Goal: Task Accomplishment & Management: Manage account settings

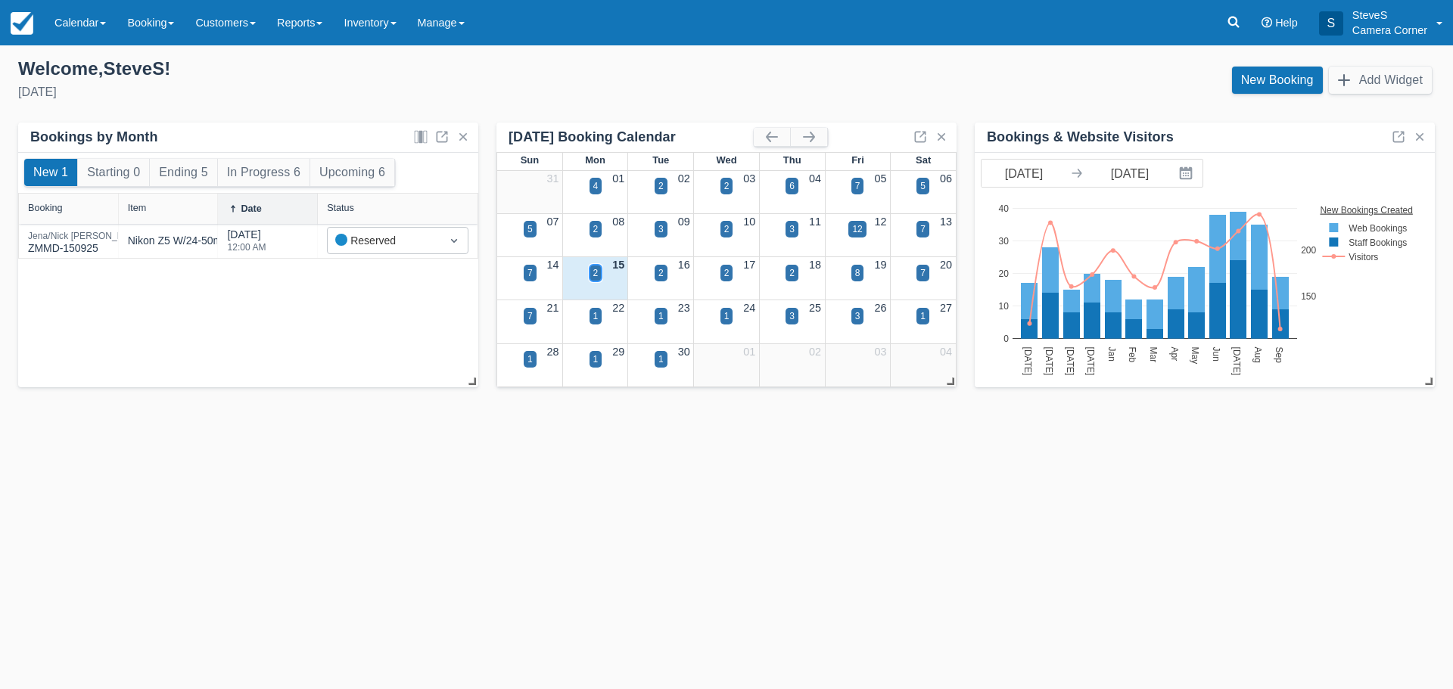
click at [599, 272] on div "2" at bounding box center [595, 273] width 13 height 17
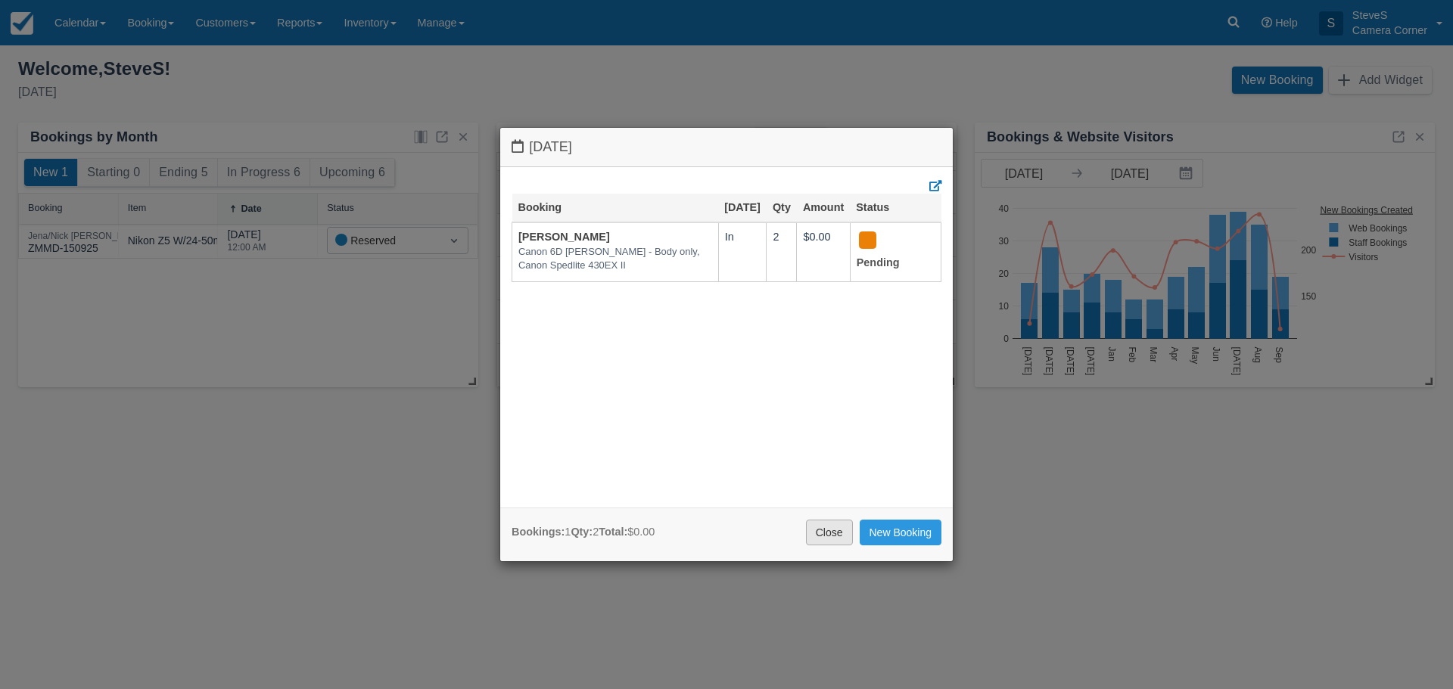
click at [822, 530] on link "Close" at bounding box center [829, 533] width 47 height 26
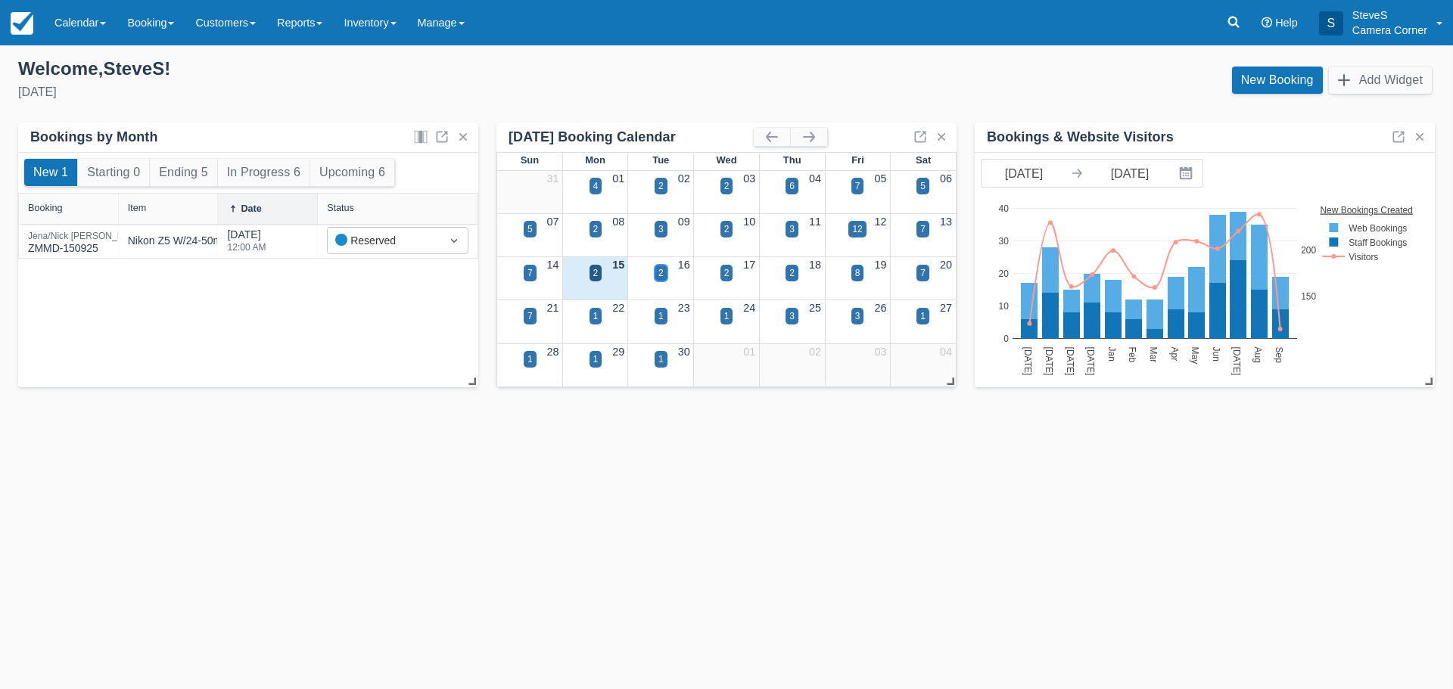
click at [667, 275] on div "2" at bounding box center [660, 273] width 13 height 17
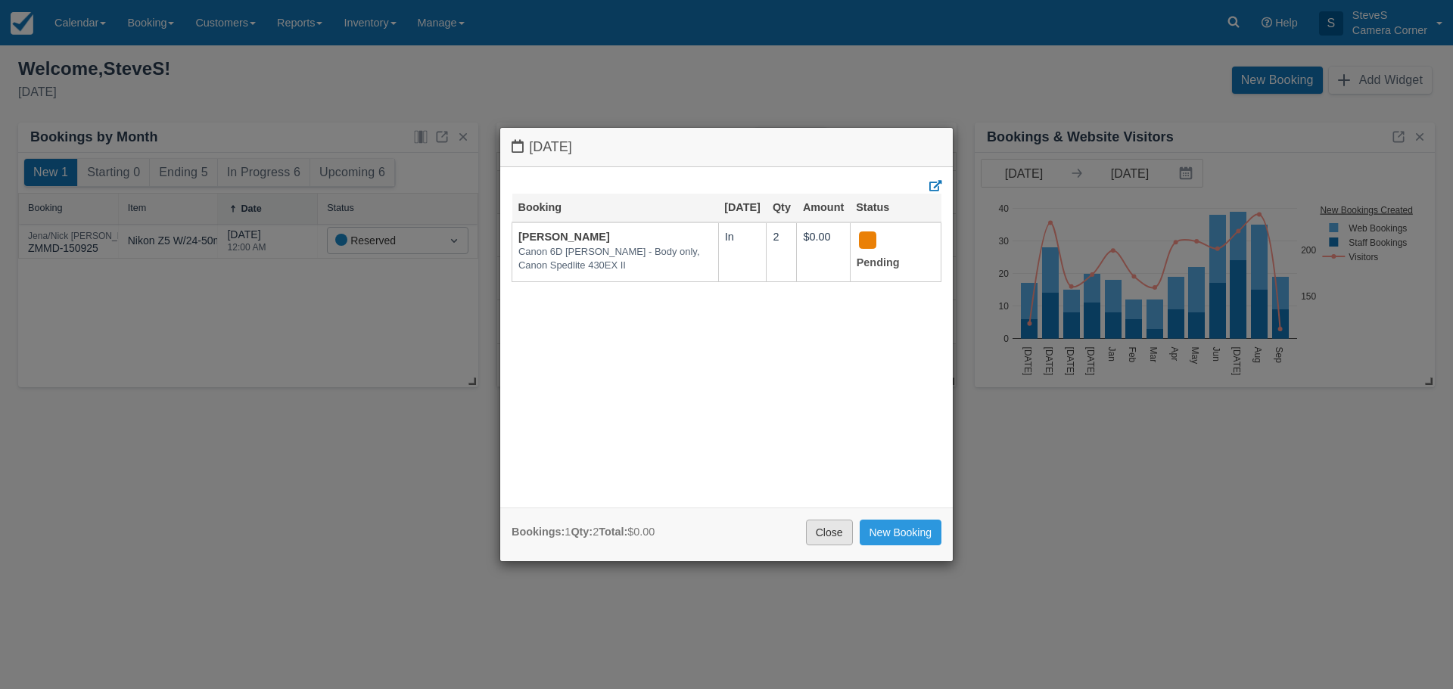
drag, startPoint x: 814, startPoint y: 535, endPoint x: 814, endPoint y: 526, distance: 9.1
click at [814, 531] on link "Close" at bounding box center [829, 533] width 47 height 26
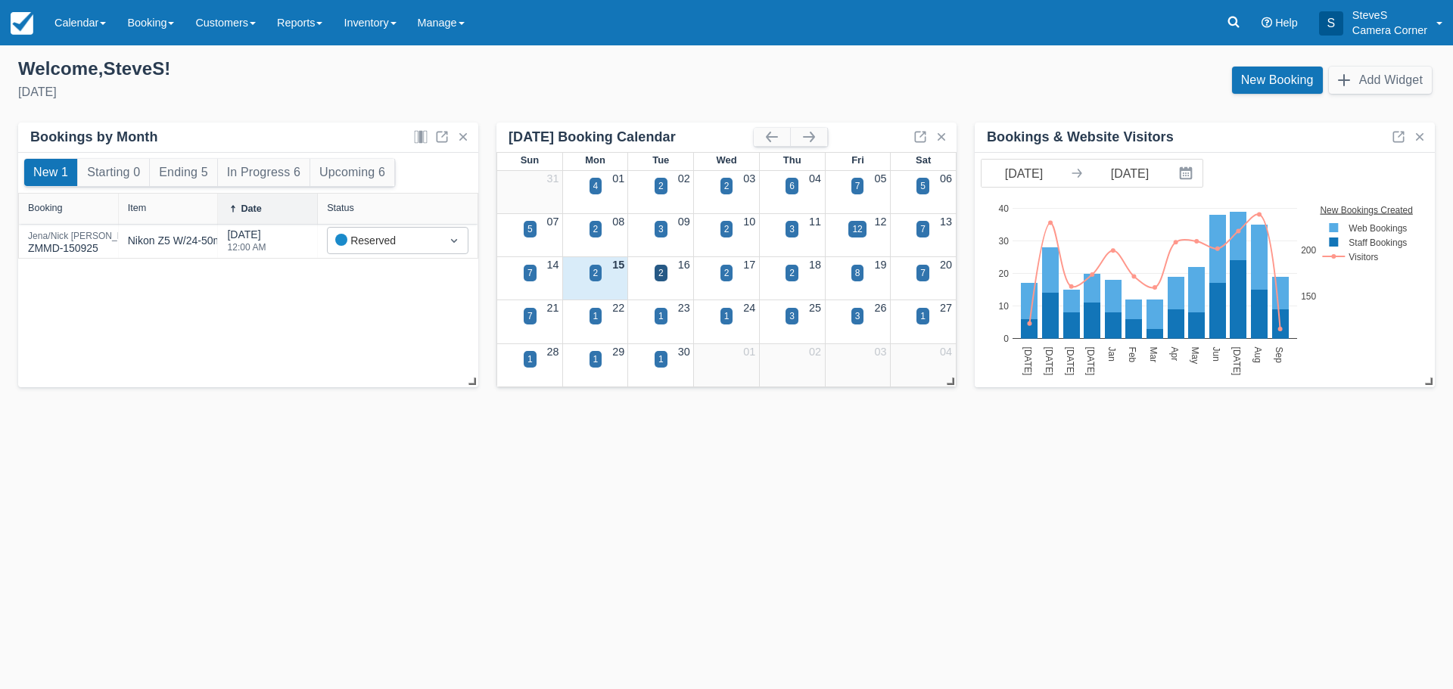
click at [734, 272] on div "17" at bounding box center [727, 265] width 66 height 17
click at [726, 267] on div "2" at bounding box center [726, 273] width 5 height 14
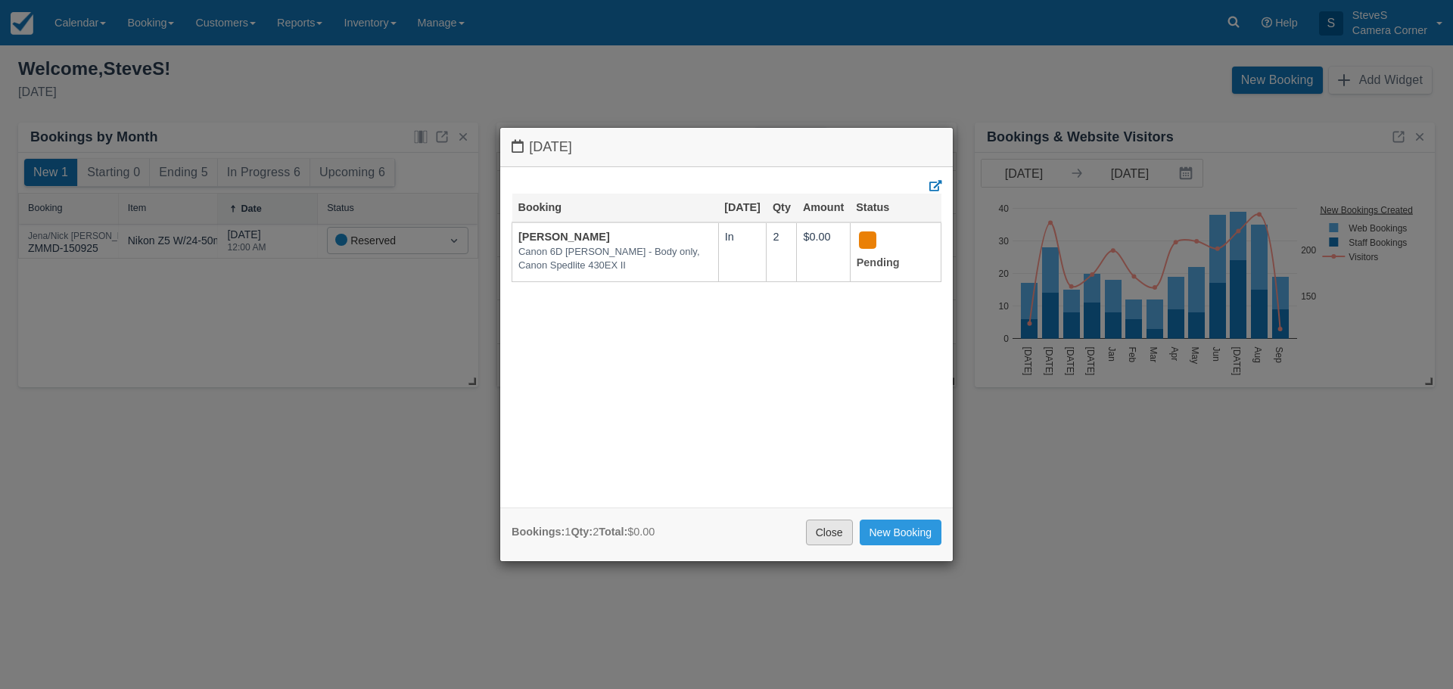
drag, startPoint x: 822, startPoint y: 542, endPoint x: 822, endPoint y: 526, distance: 16.7
click at [822, 540] on link "Close" at bounding box center [829, 533] width 47 height 26
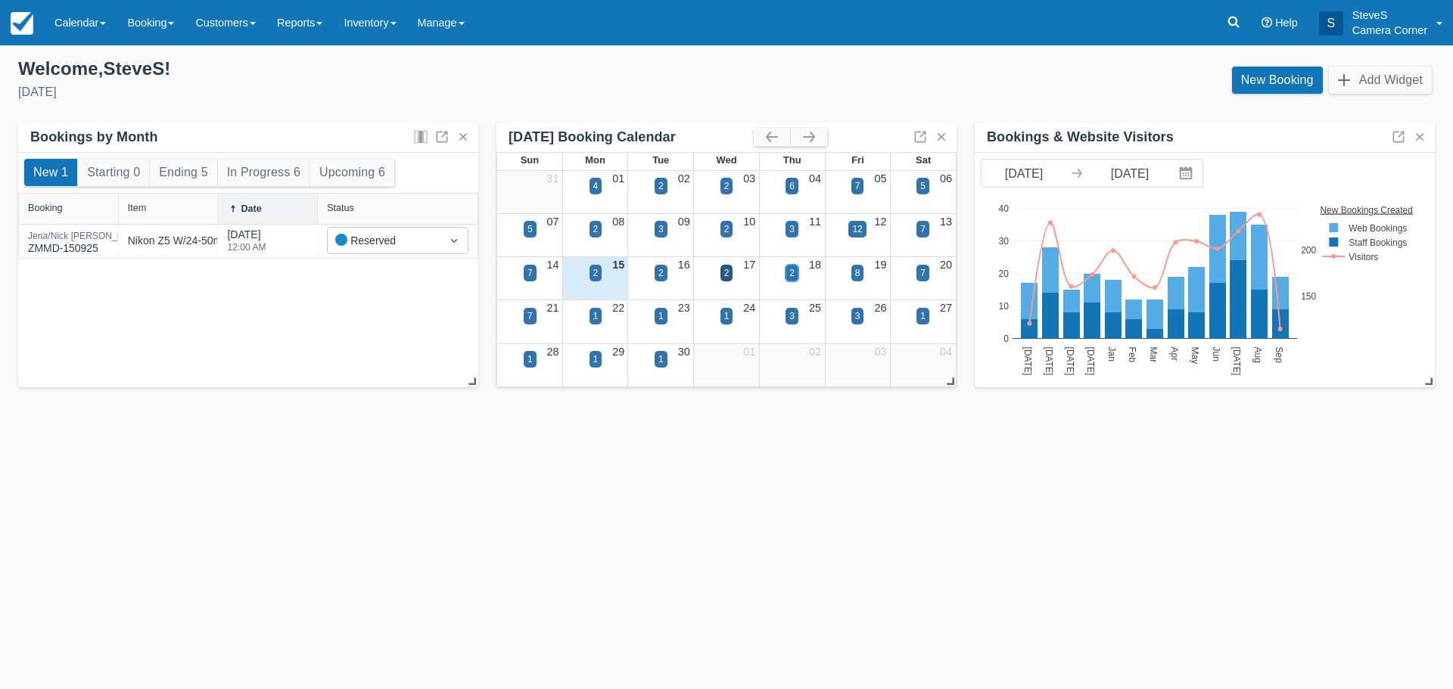
click at [790, 271] on div "2" at bounding box center [791, 273] width 5 height 14
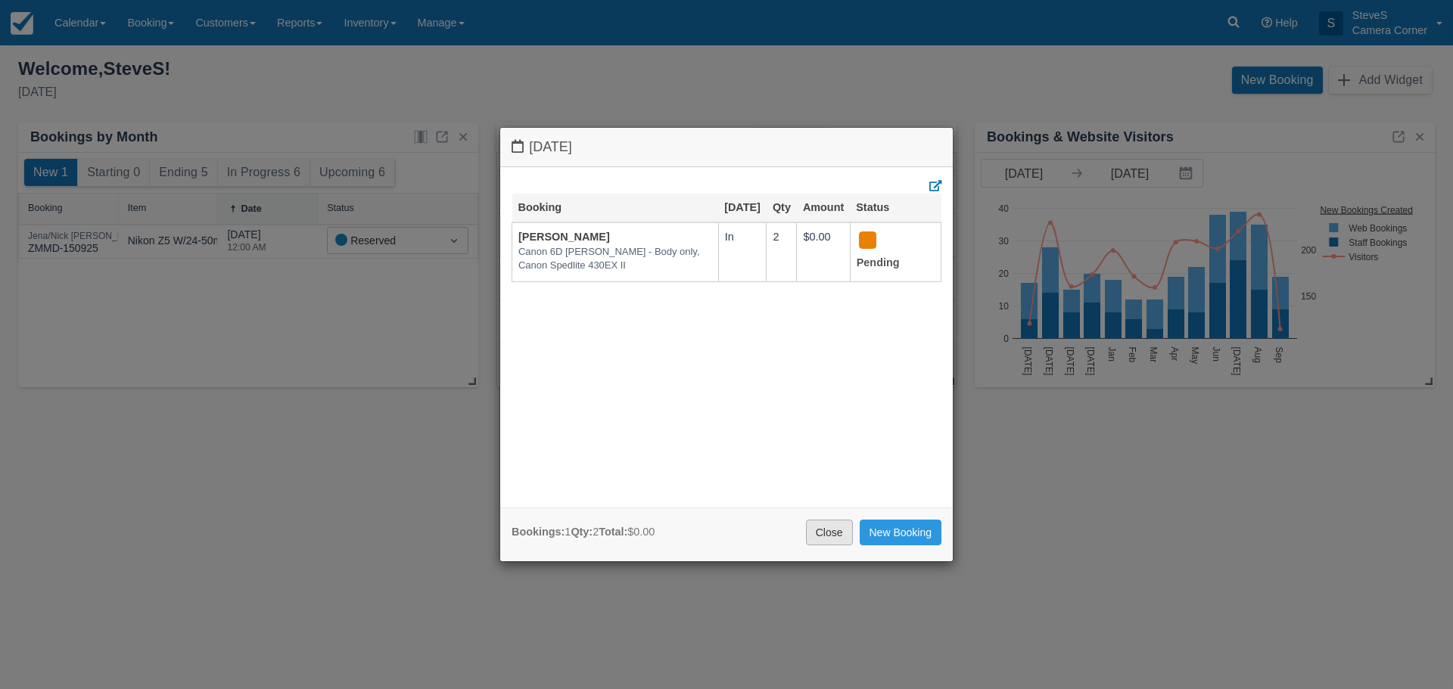
click at [838, 531] on link "Close" at bounding box center [829, 533] width 47 height 26
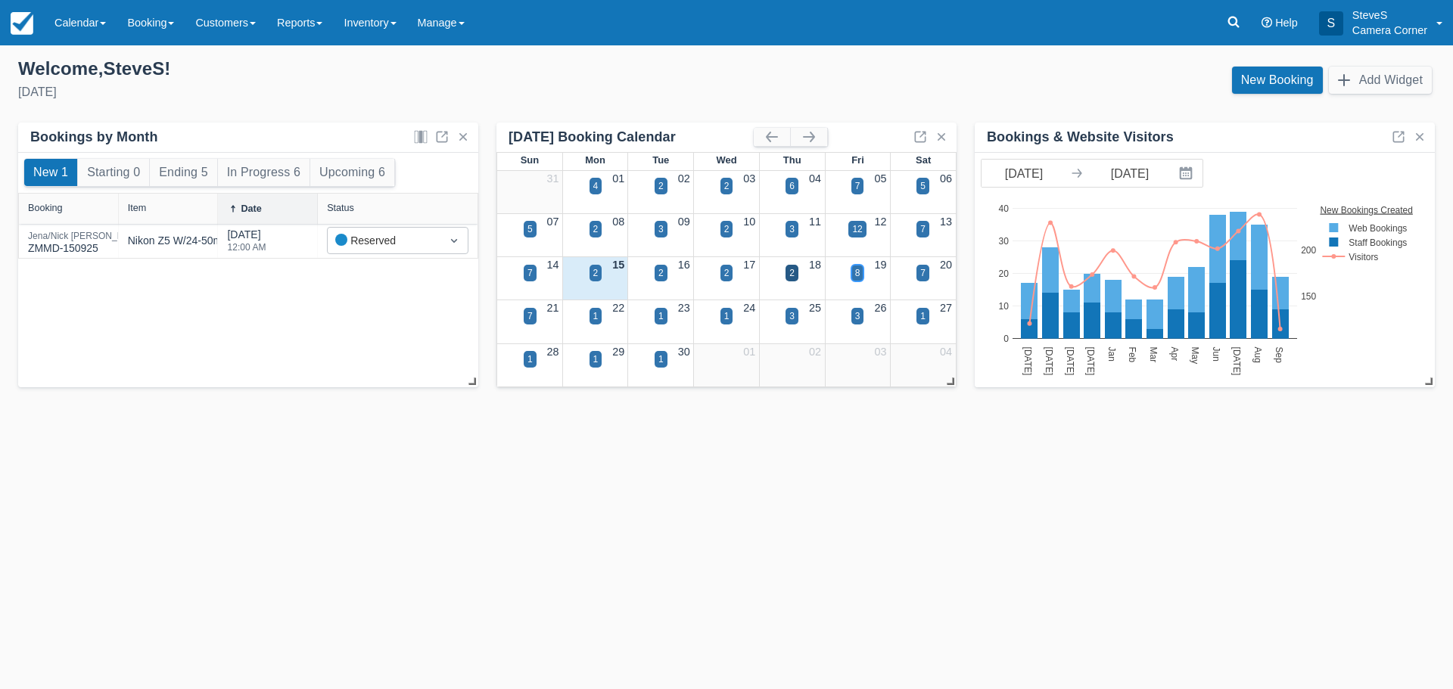
click at [856, 269] on div "8" at bounding box center [857, 273] width 5 height 14
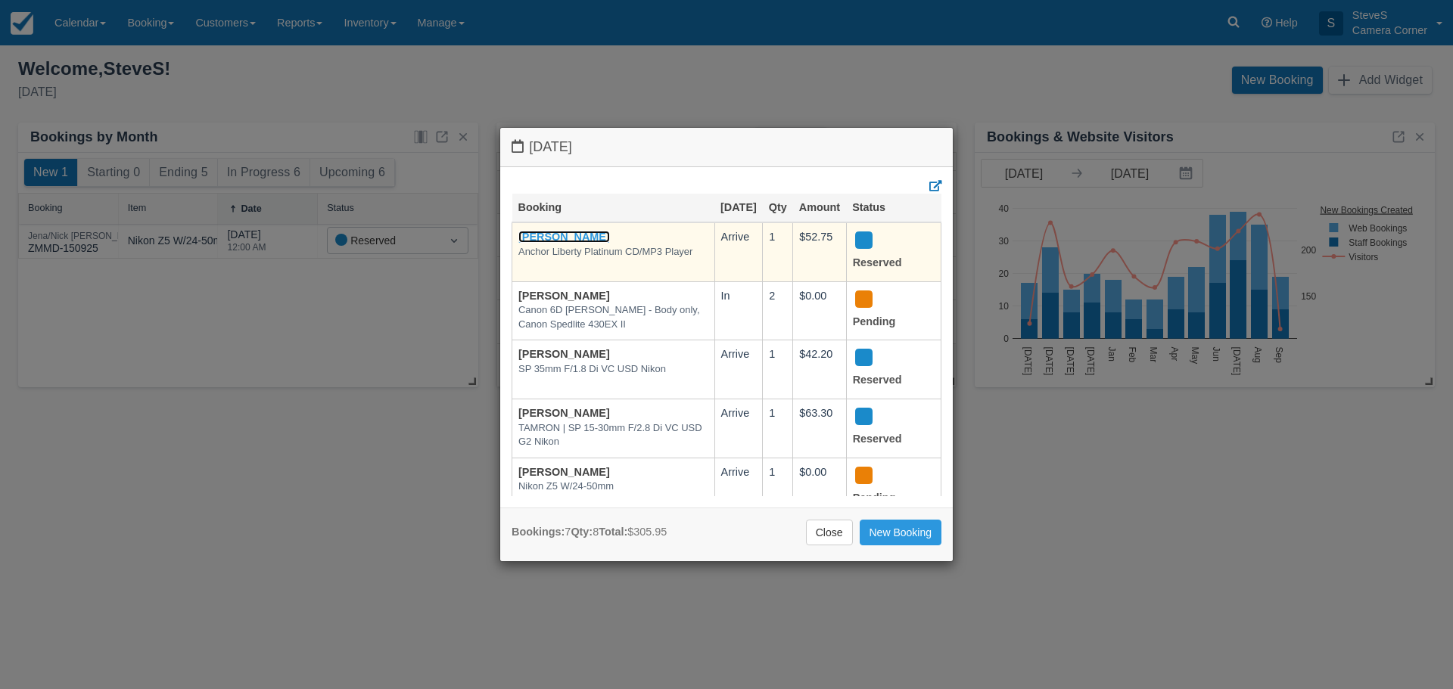
click at [545, 243] on link "[PERSON_NAME]" at bounding box center [564, 237] width 92 height 12
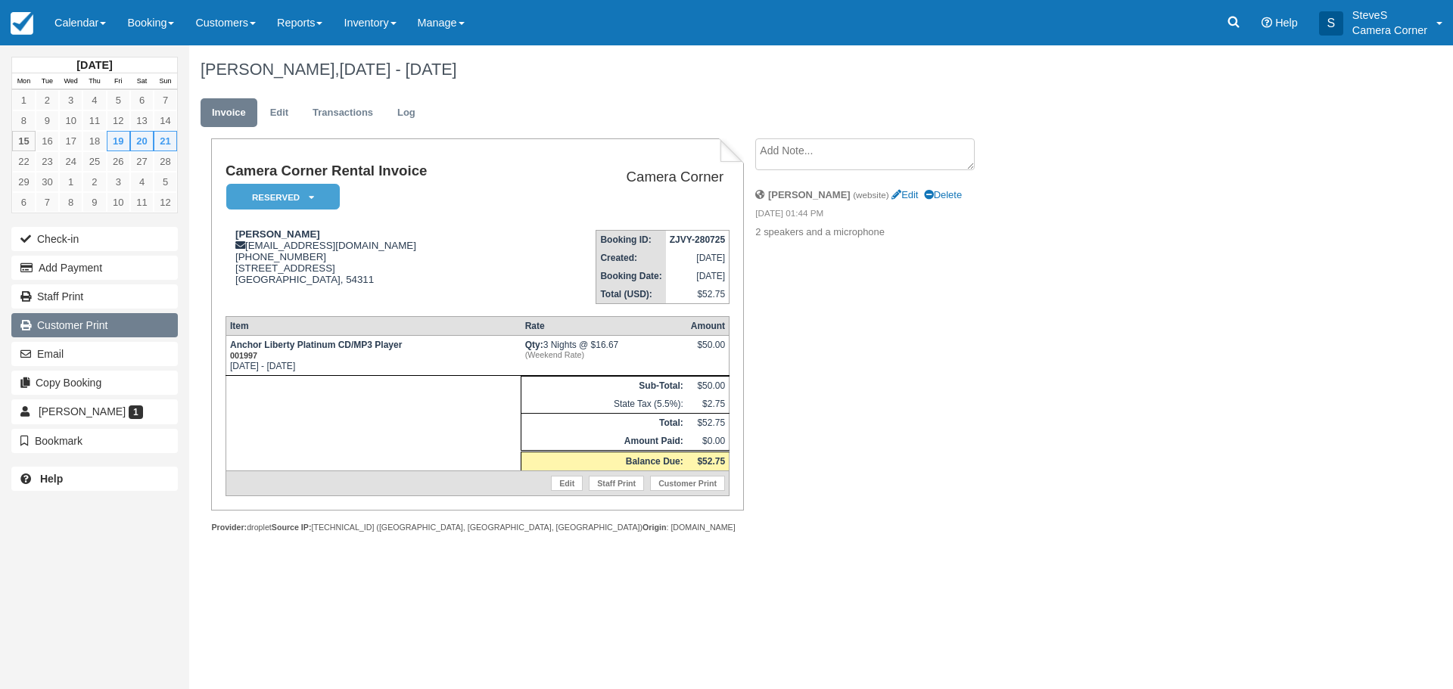
click at [61, 325] on link "Customer Print" at bounding box center [94, 325] width 166 height 24
click at [20, 22] on img at bounding box center [22, 23] width 23 height 23
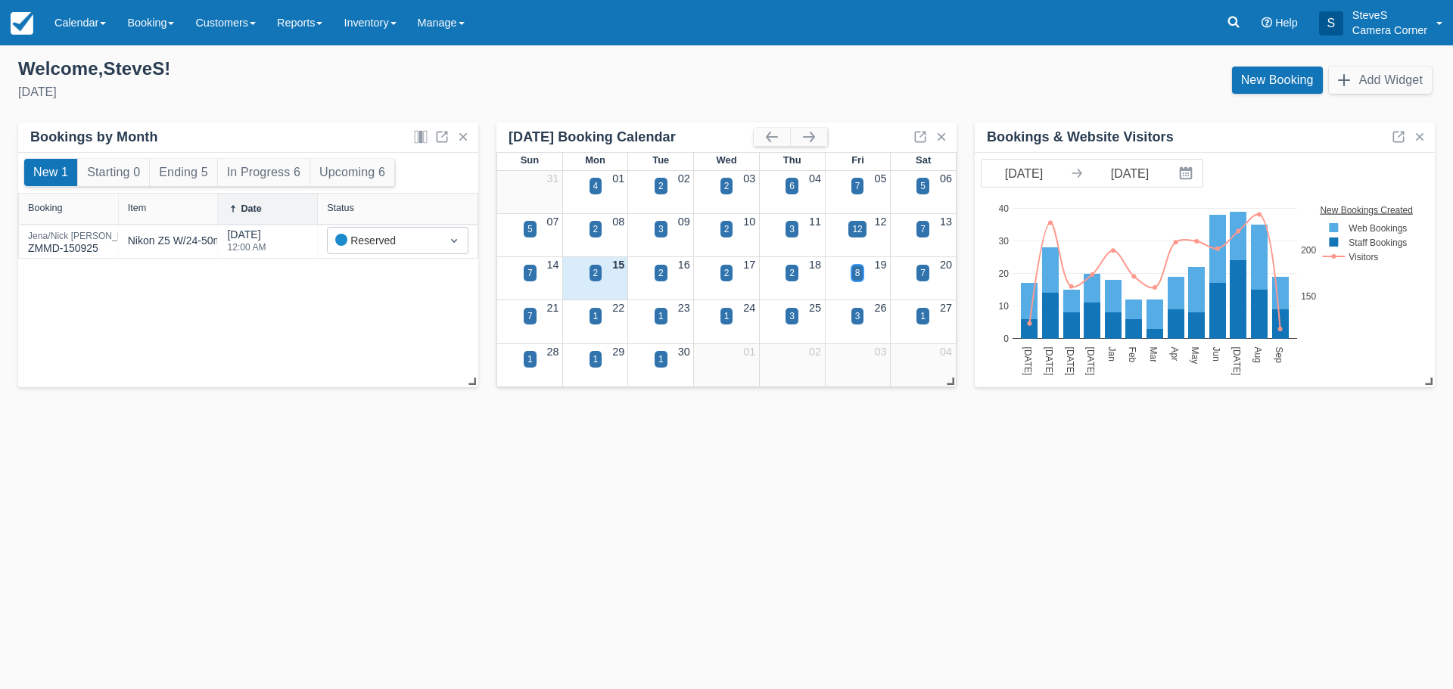
click at [860, 275] on div "8" at bounding box center [857, 273] width 13 height 17
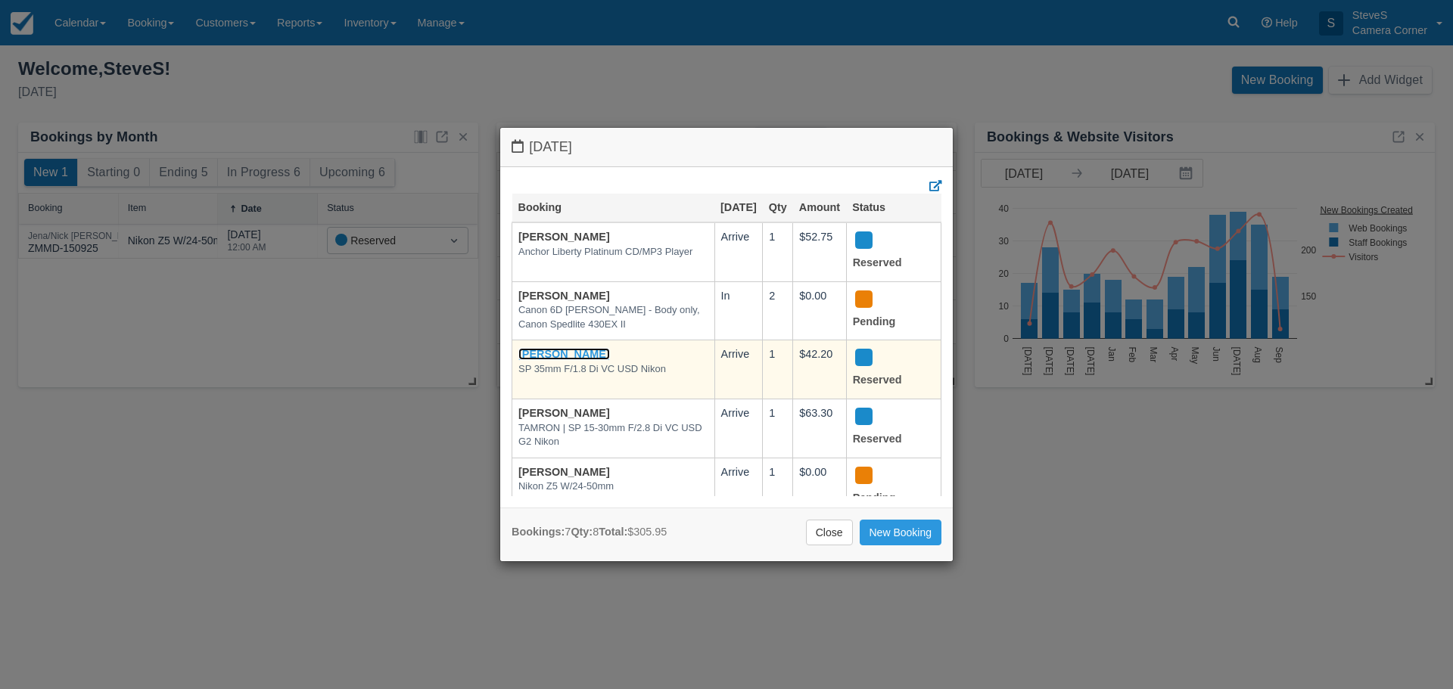
click at [580, 360] on link "[PERSON_NAME]" at bounding box center [564, 354] width 92 height 12
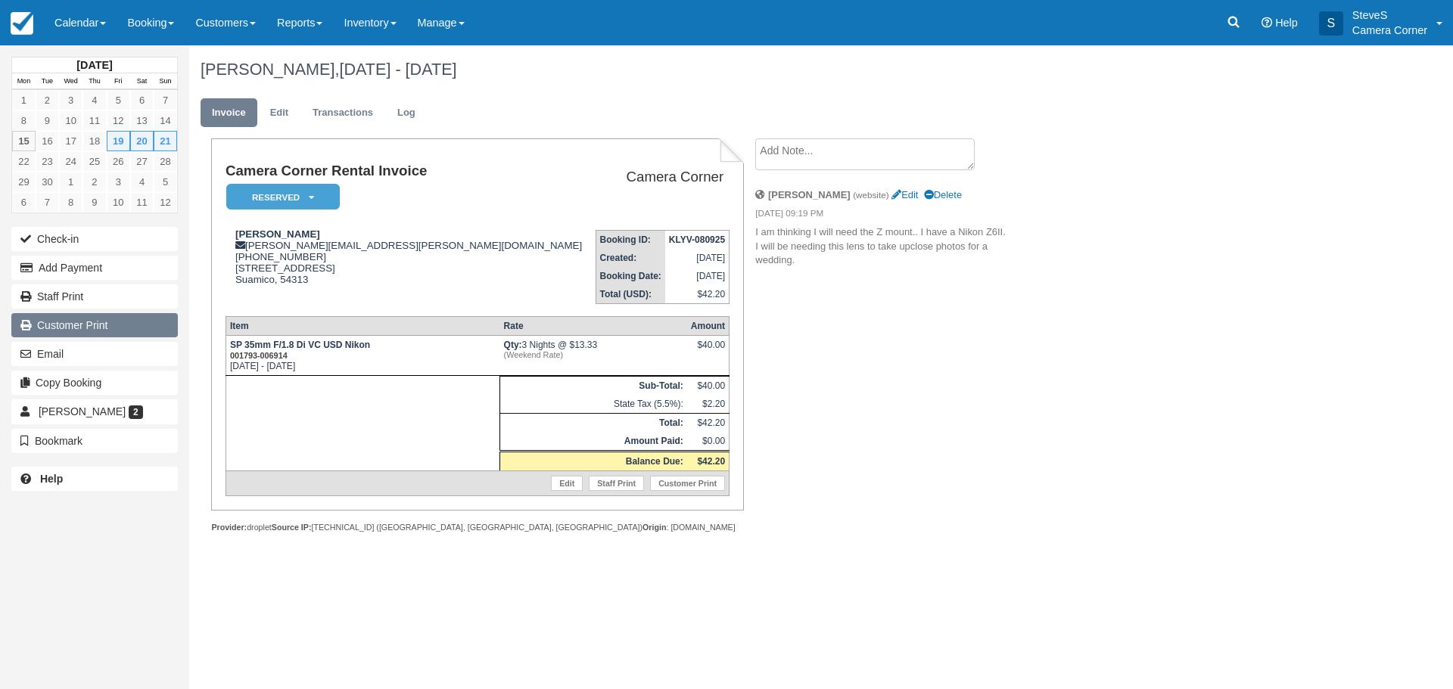
click at [92, 322] on link "Customer Print" at bounding box center [94, 325] width 166 height 24
click at [23, 20] on img at bounding box center [22, 23] width 23 height 23
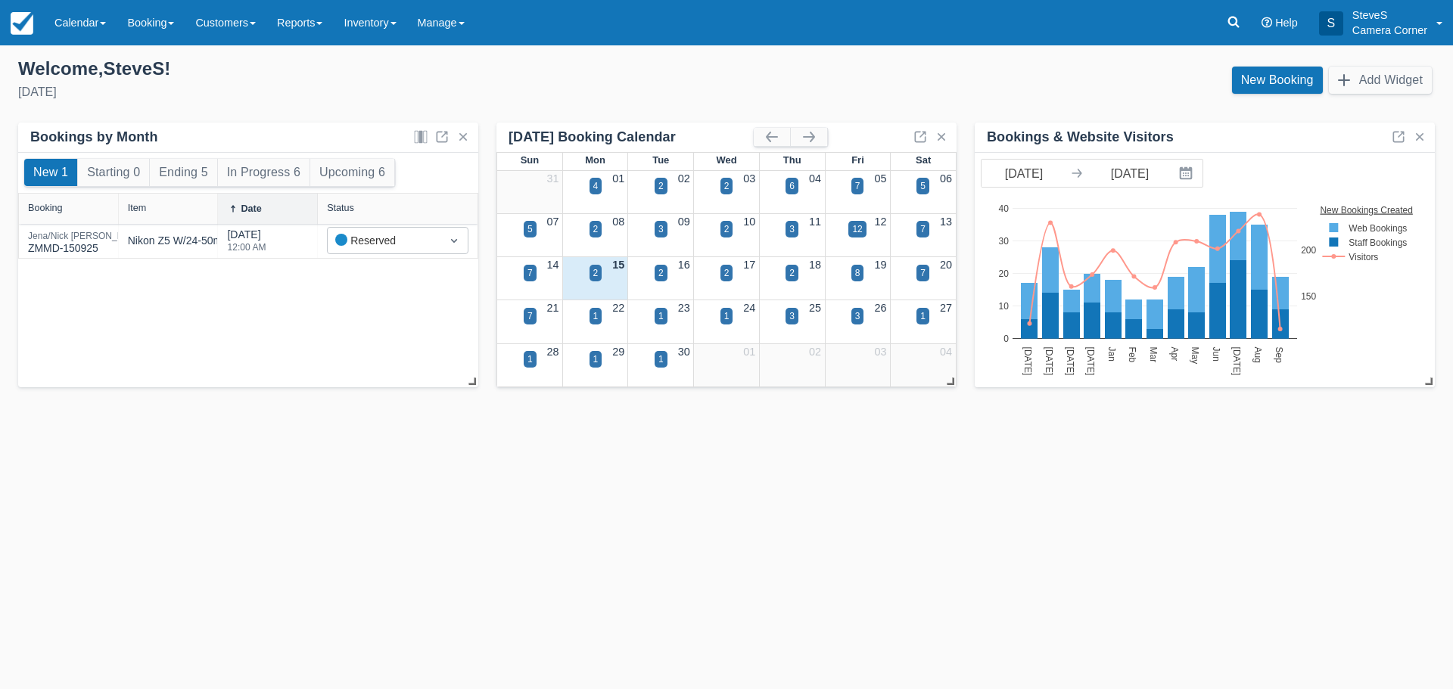
click at [866, 270] on div "19" at bounding box center [858, 265] width 66 height 17
click at [855, 276] on div "8" at bounding box center [857, 273] width 5 height 14
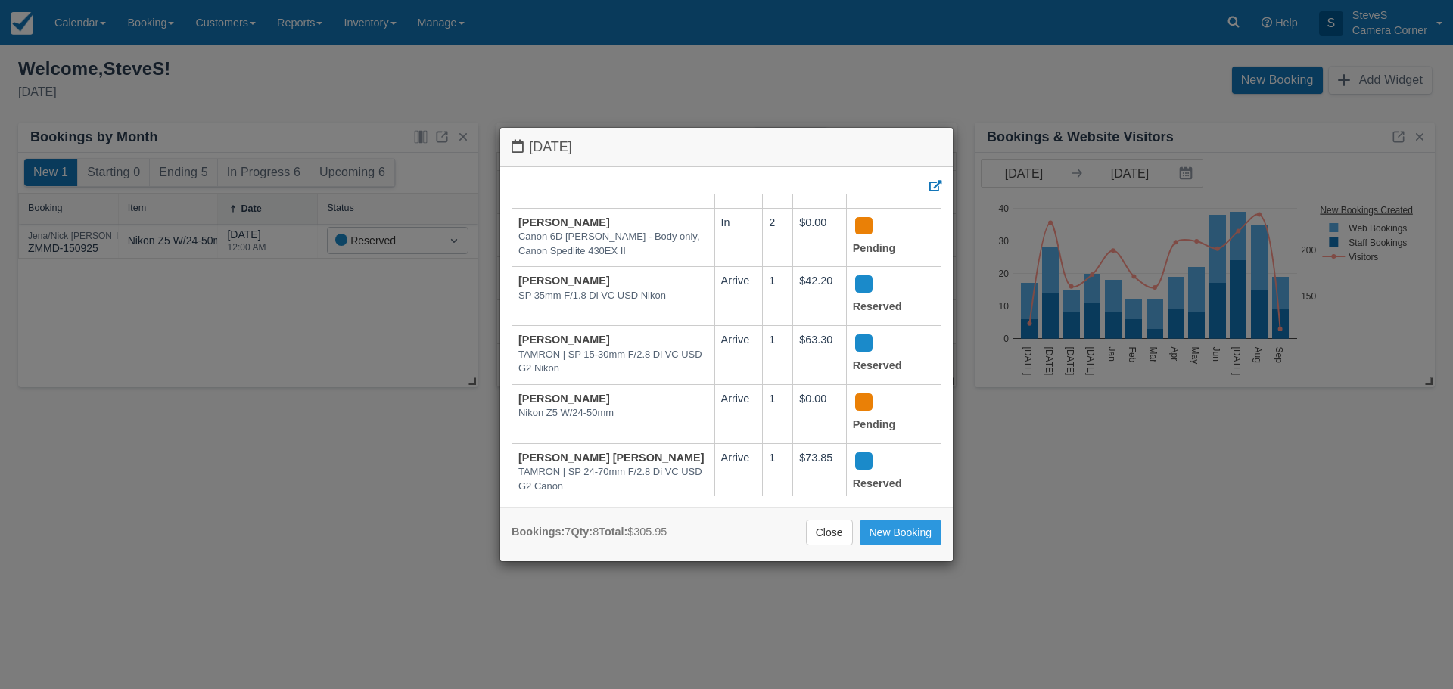
scroll to position [180, 0]
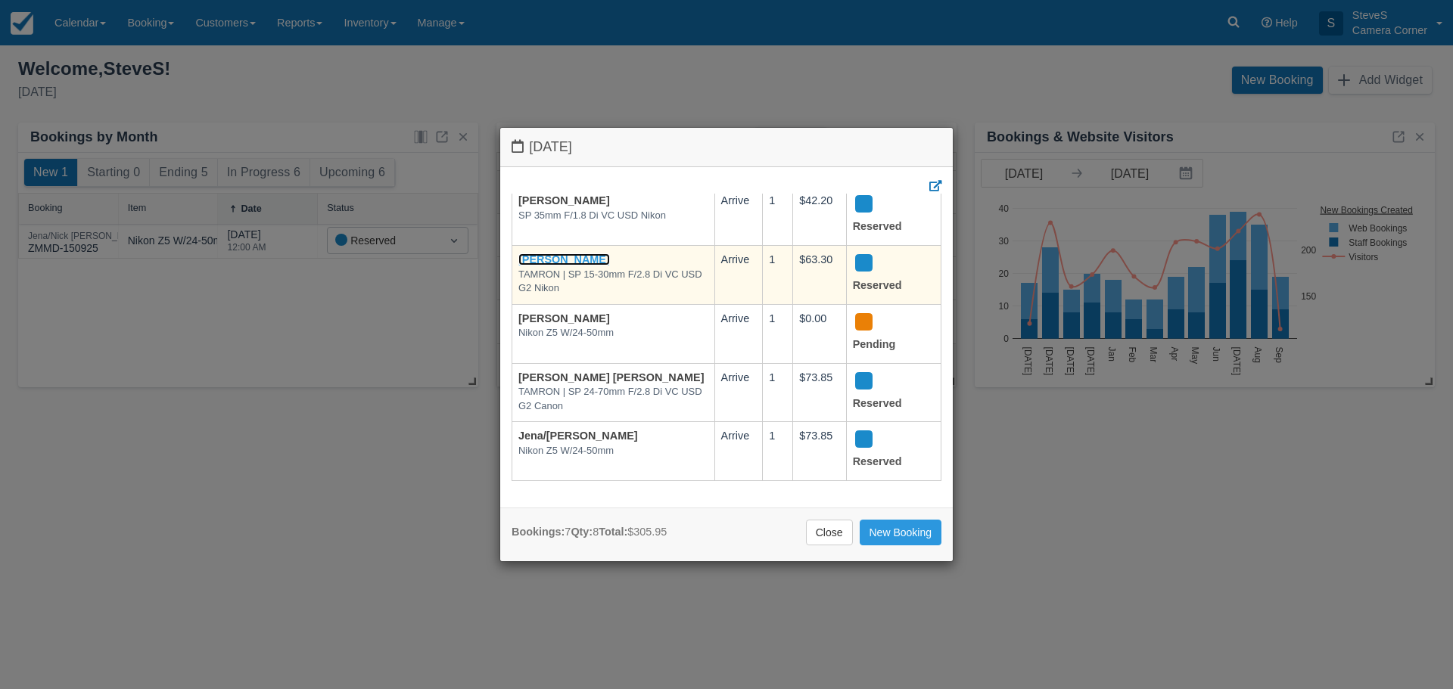
click at [585, 253] on link "[PERSON_NAME]" at bounding box center [564, 259] width 92 height 12
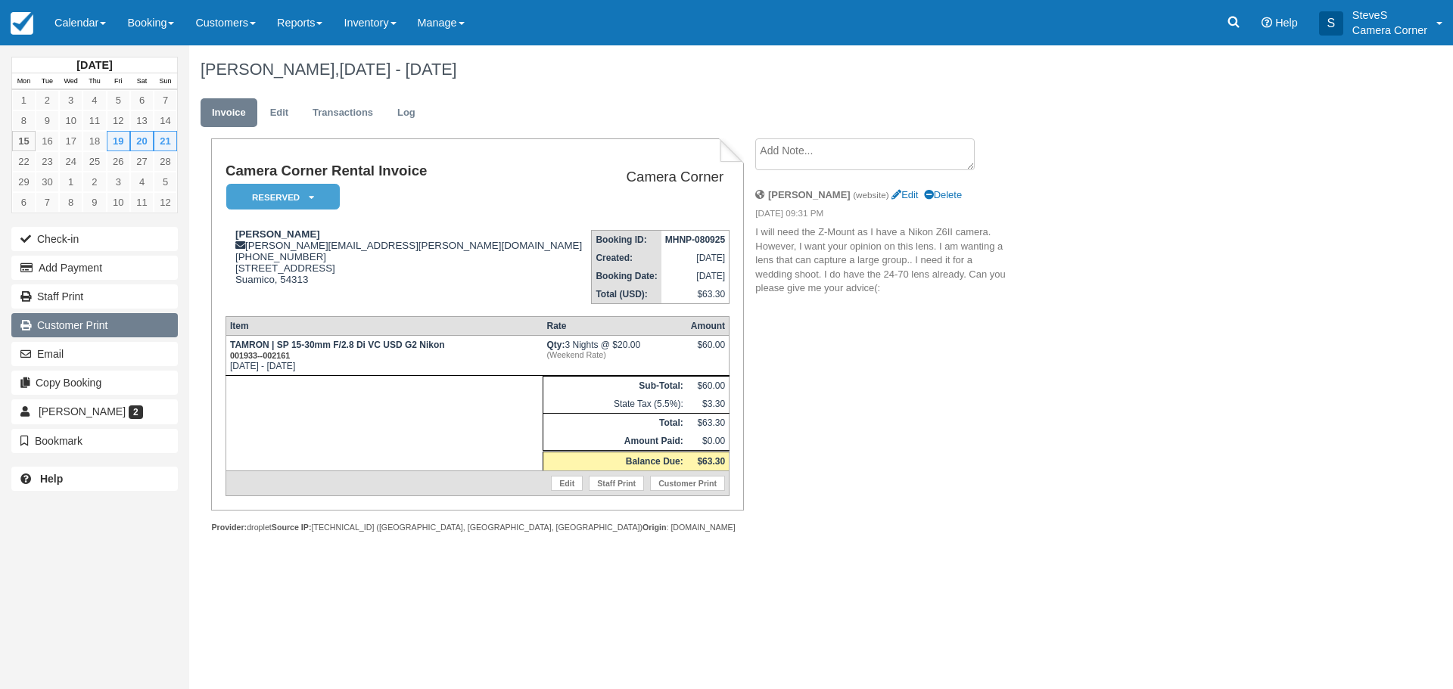
click at [85, 330] on link "Customer Print" at bounding box center [94, 325] width 166 height 24
click at [23, 29] on img at bounding box center [22, 23] width 23 height 23
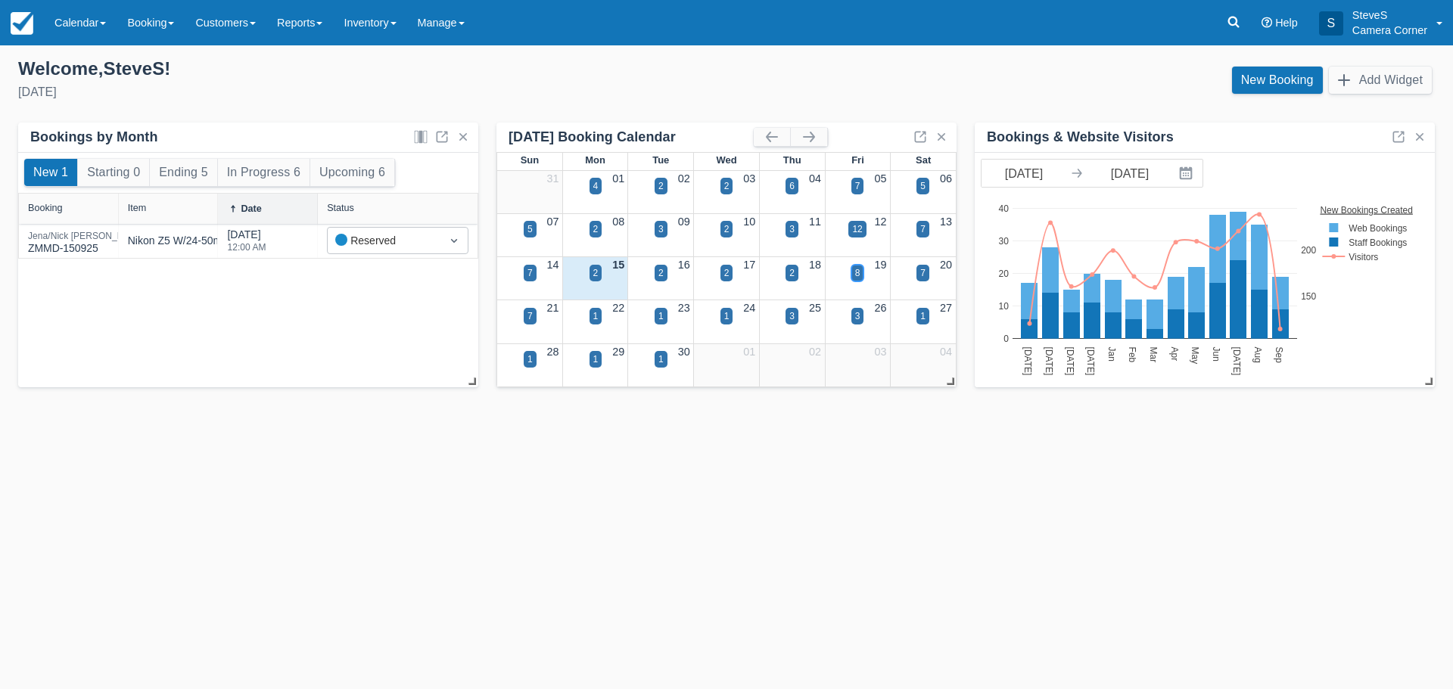
click at [861, 272] on div "8" at bounding box center [857, 273] width 13 height 17
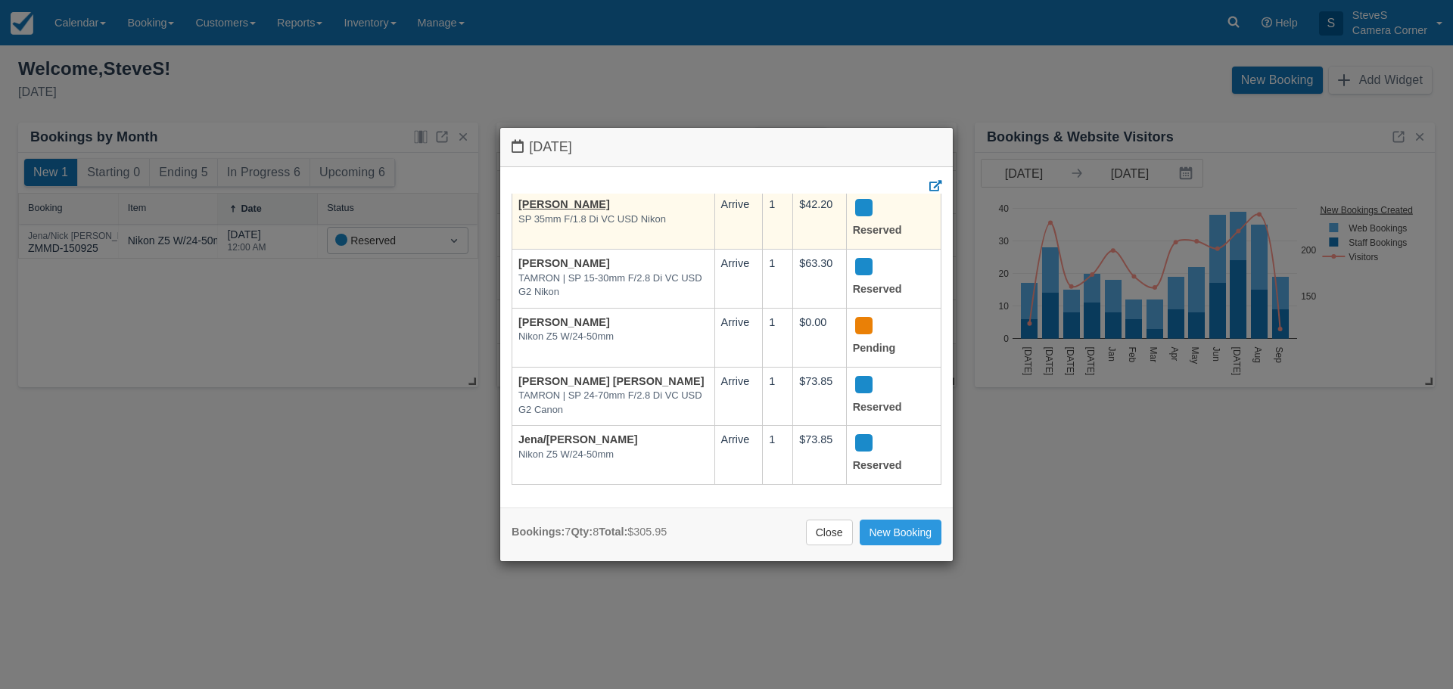
scroll to position [151, 0]
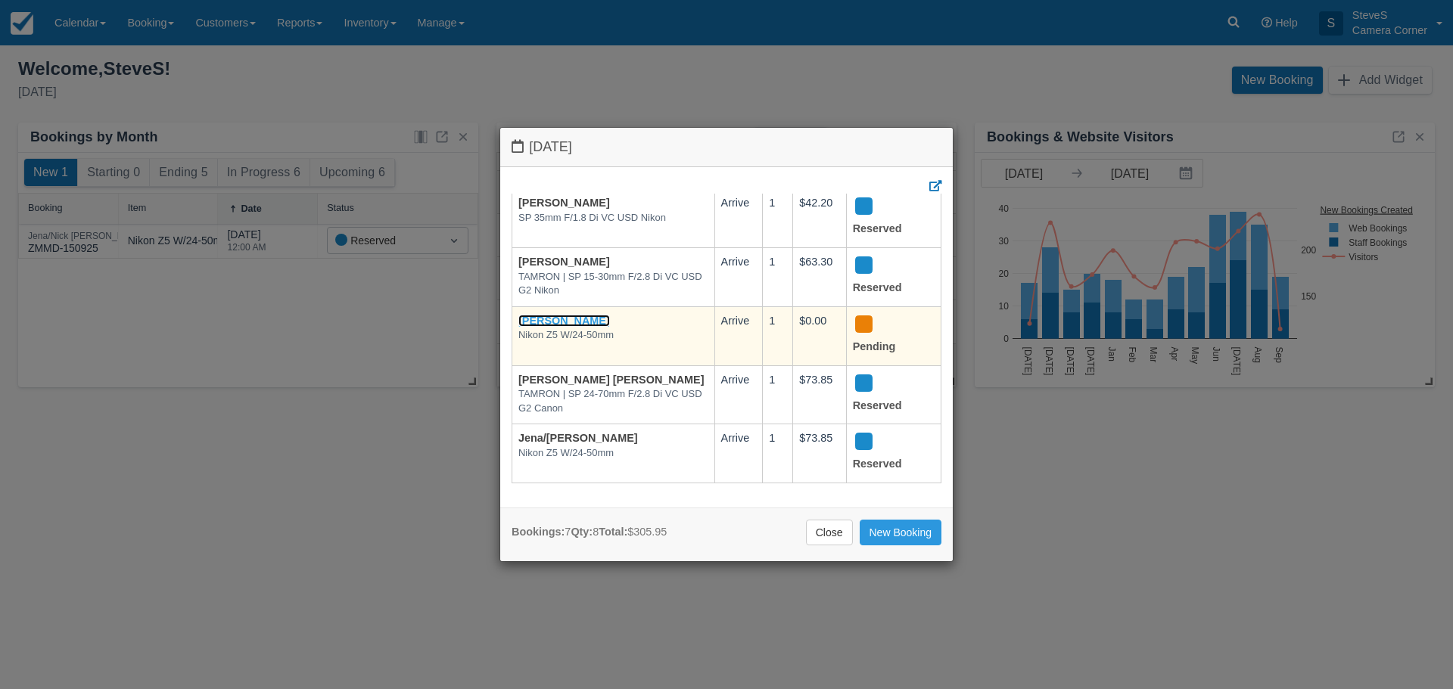
click at [582, 327] on link "[PERSON_NAME]" at bounding box center [564, 321] width 92 height 12
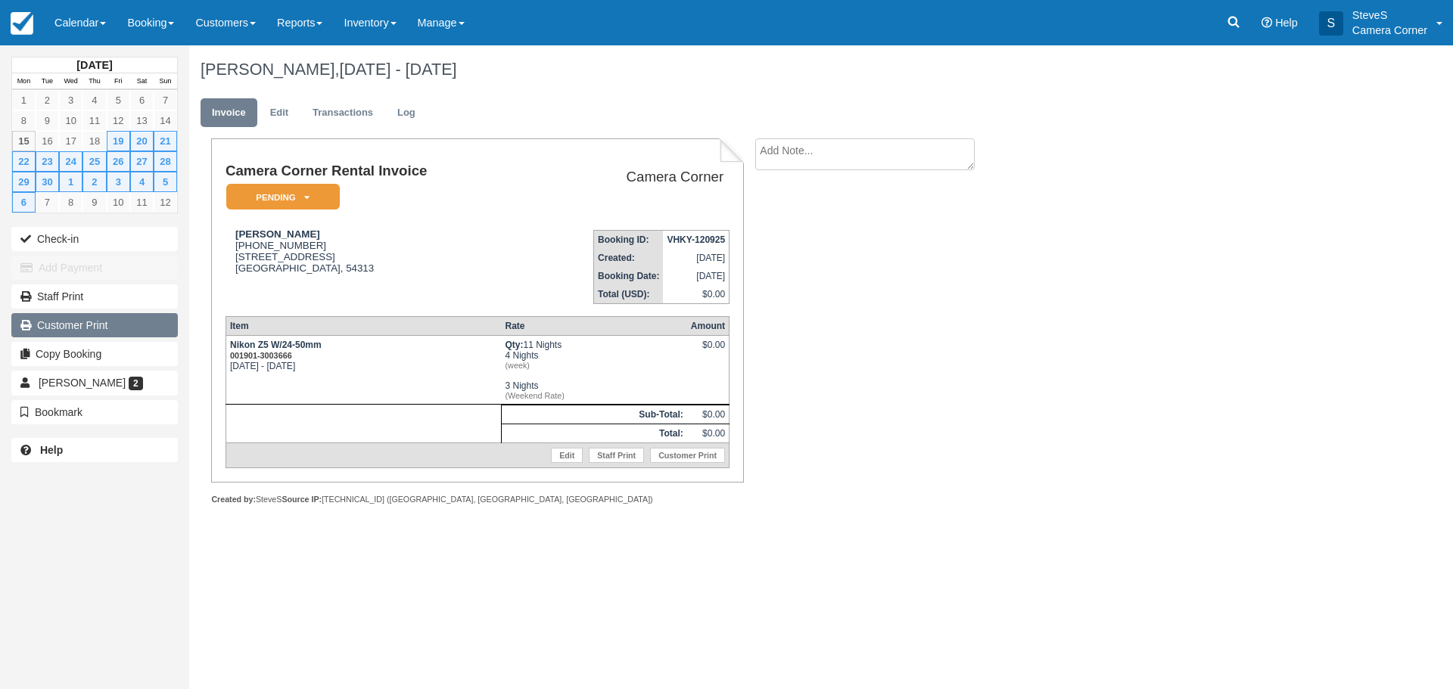
click at [115, 327] on link "Customer Print" at bounding box center [94, 325] width 166 height 24
click at [21, 25] on img at bounding box center [22, 23] width 23 height 23
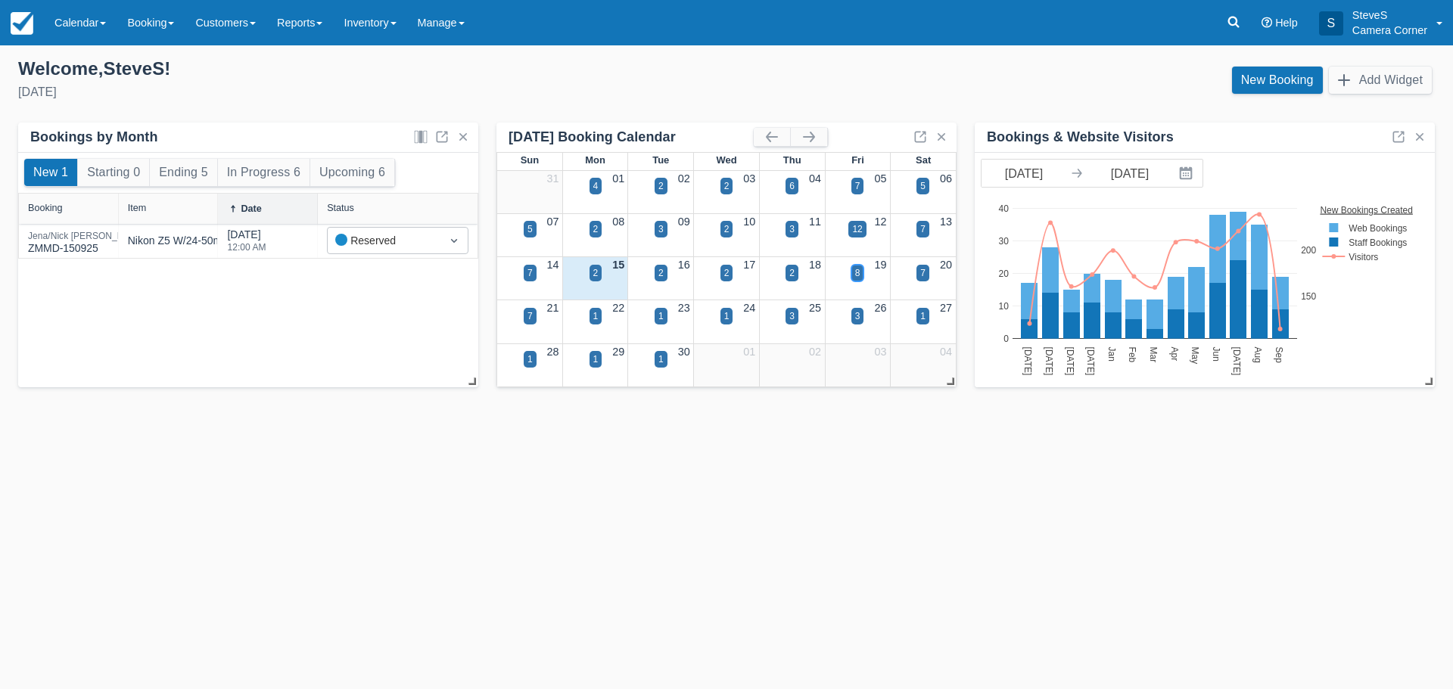
click at [857, 269] on div "8" at bounding box center [857, 273] width 5 height 14
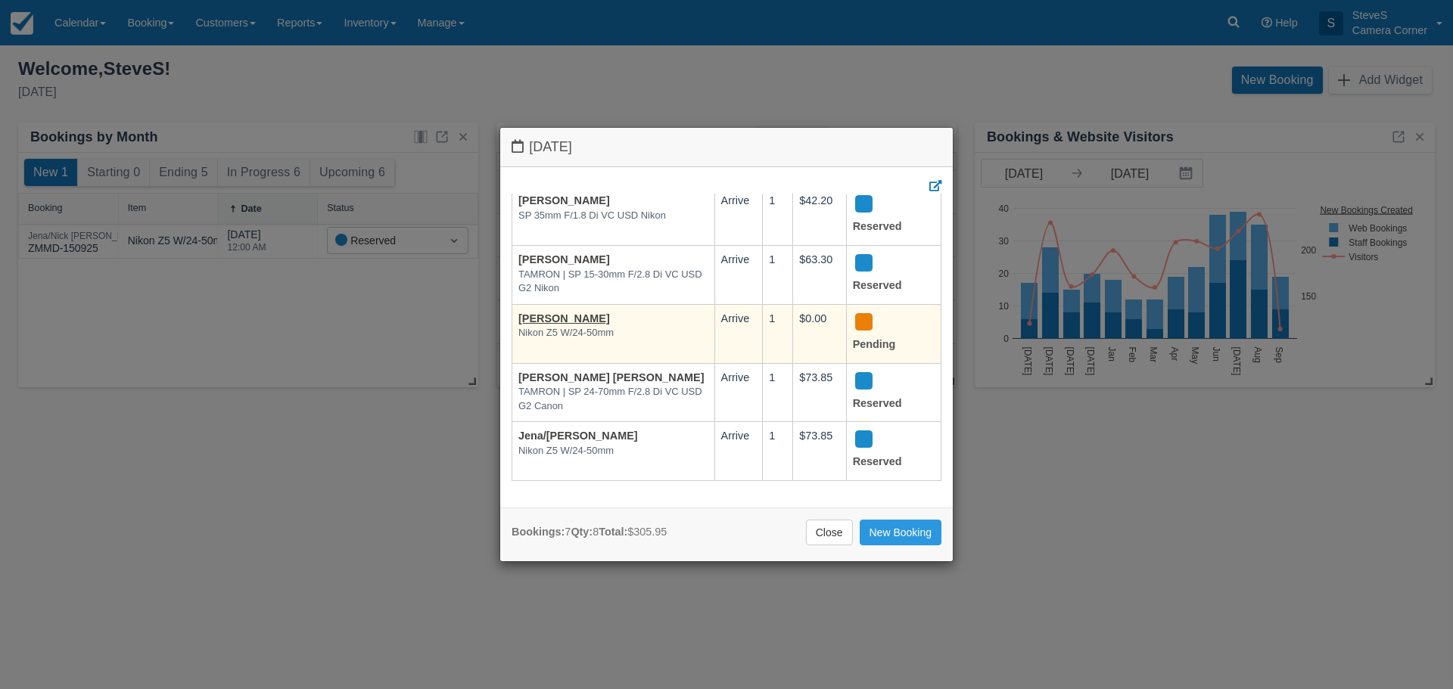
scroll to position [180, 0]
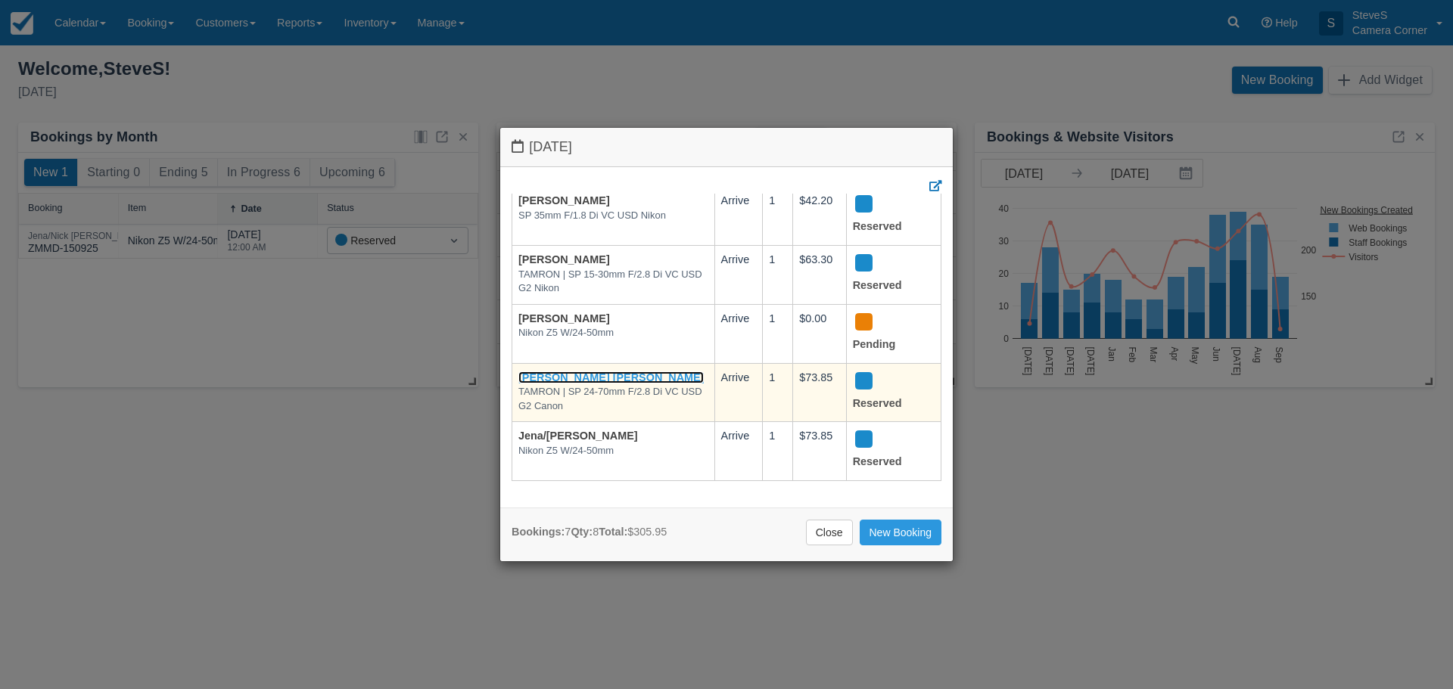
click at [600, 371] on link "[PERSON_NAME] [PERSON_NAME]" at bounding box center [610, 377] width 185 height 12
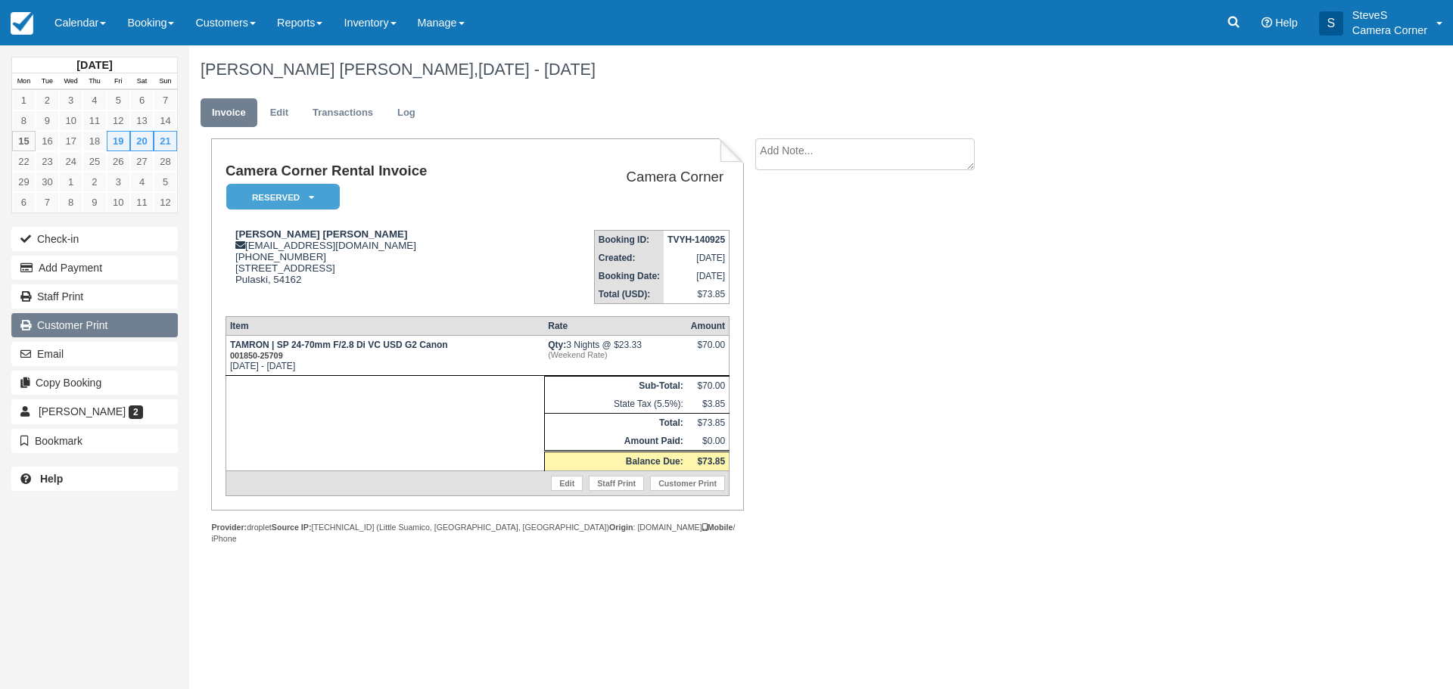
click at [98, 323] on link "Customer Print" at bounding box center [94, 325] width 166 height 24
click at [23, 26] on img at bounding box center [22, 23] width 23 height 23
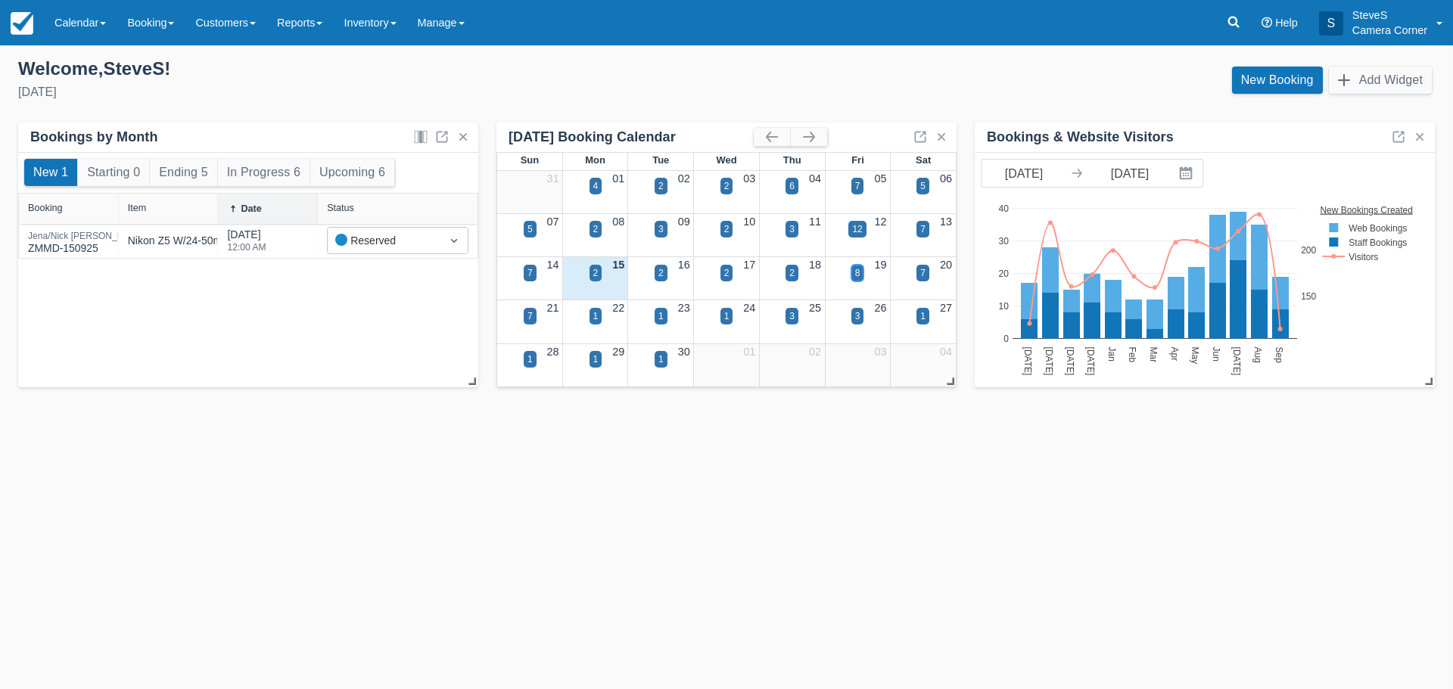
click at [859, 275] on div "8" at bounding box center [857, 273] width 5 height 14
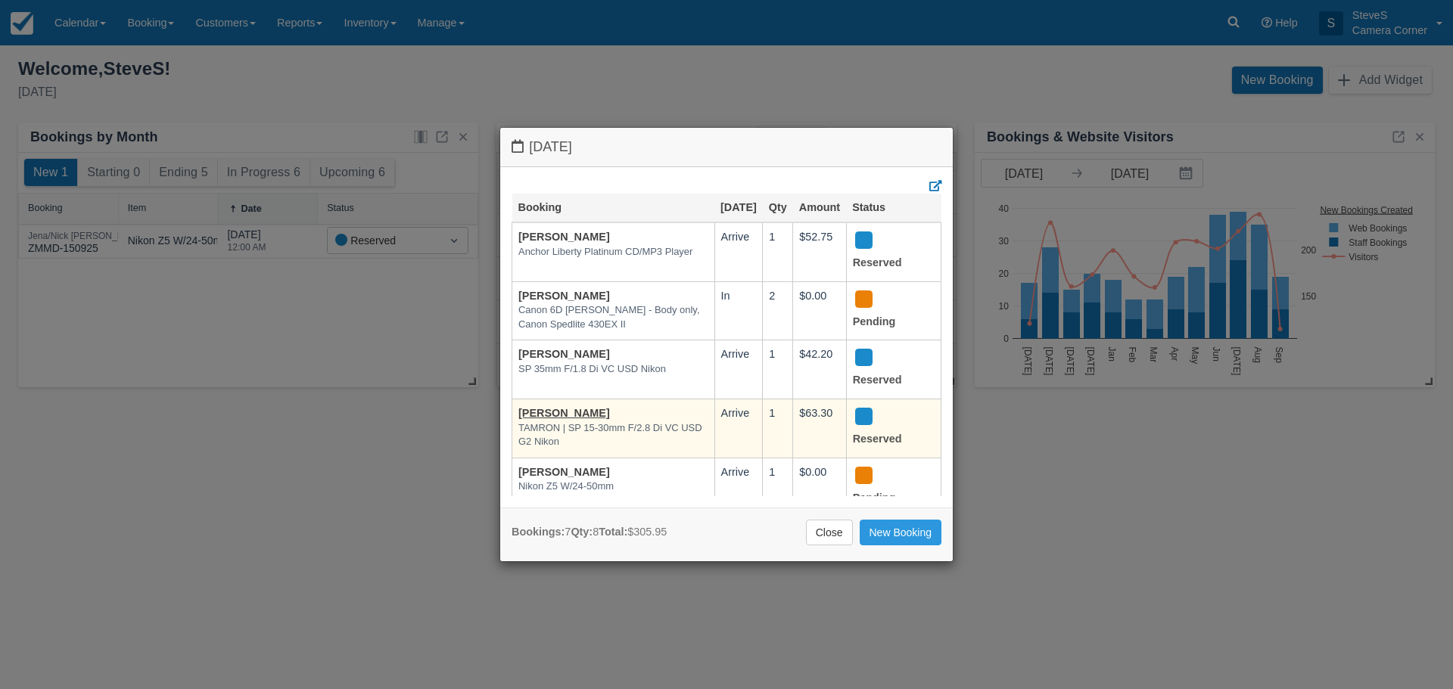
scroll to position [180, 0]
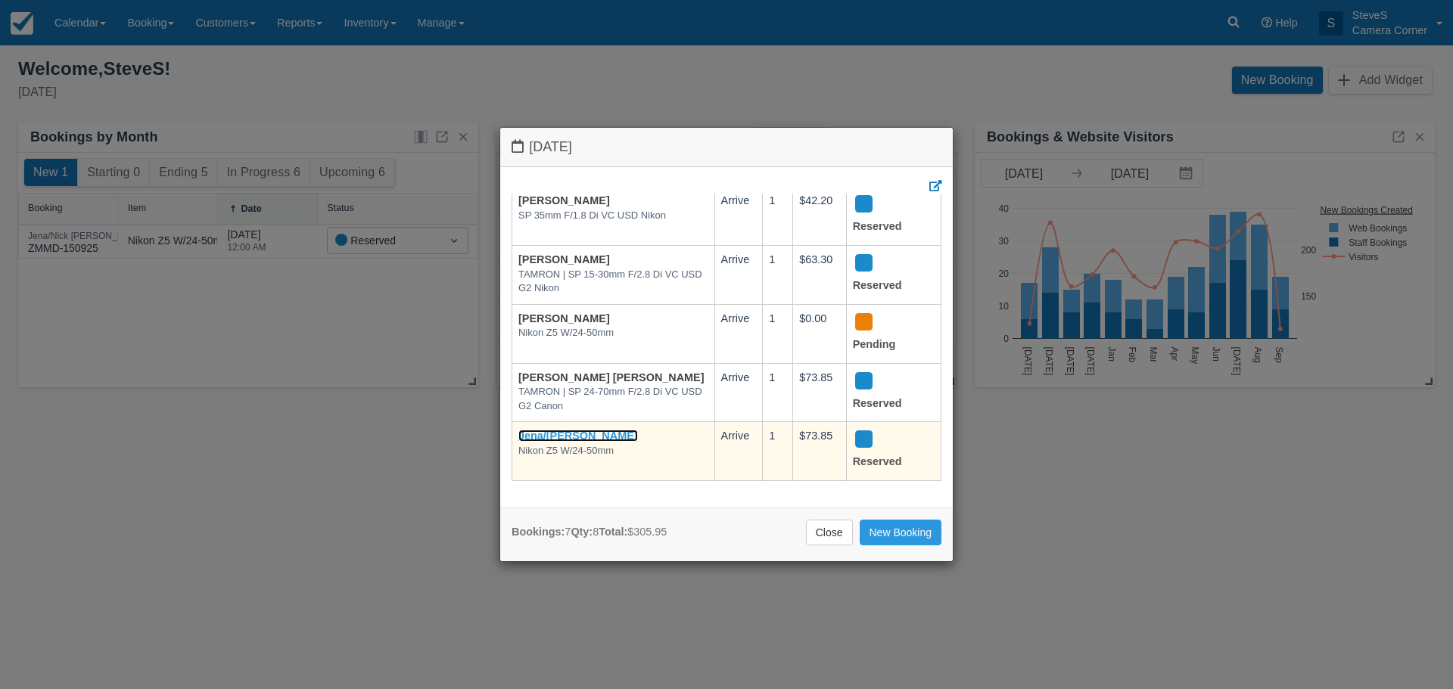
click at [581, 430] on link "Jena/[PERSON_NAME]" at bounding box center [578, 436] width 120 height 12
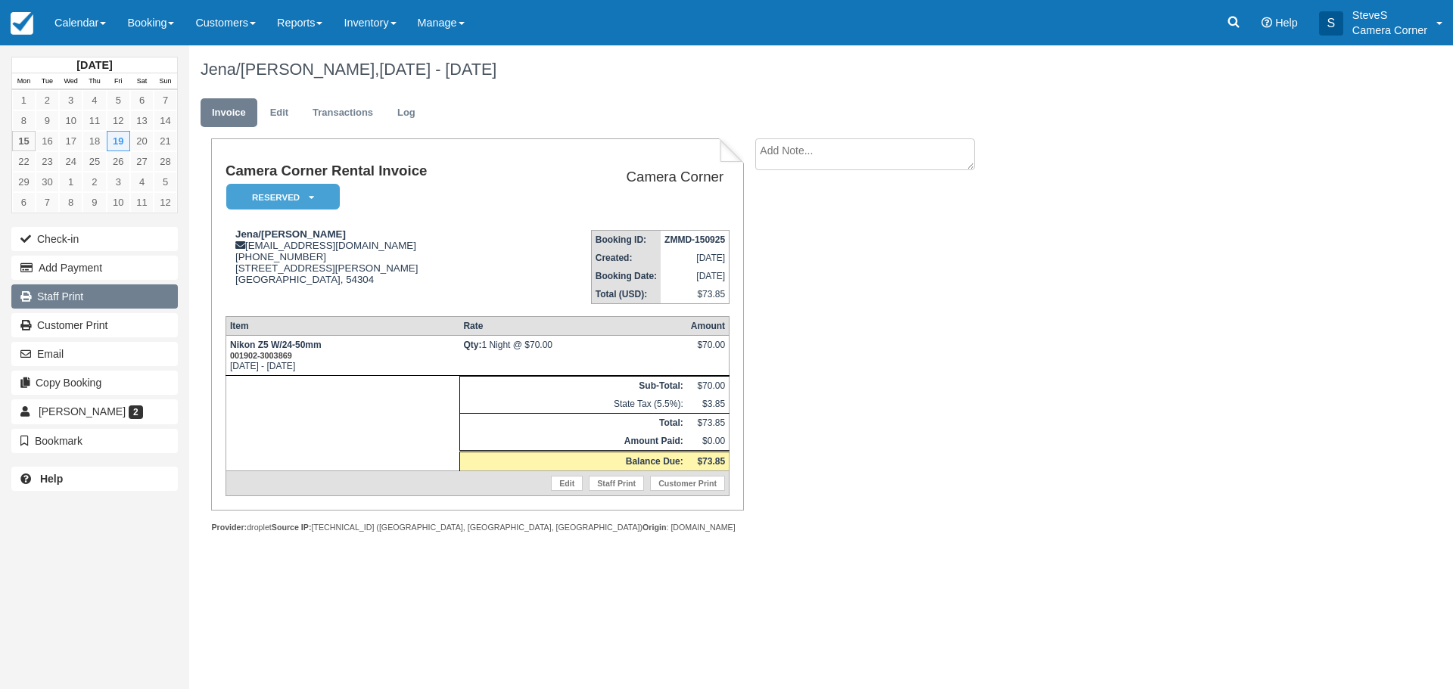
click at [84, 294] on link "Staff Print" at bounding box center [94, 296] width 166 height 24
click at [104, 330] on link "Customer Print" at bounding box center [94, 325] width 166 height 24
click at [17, 26] on img at bounding box center [22, 23] width 23 height 23
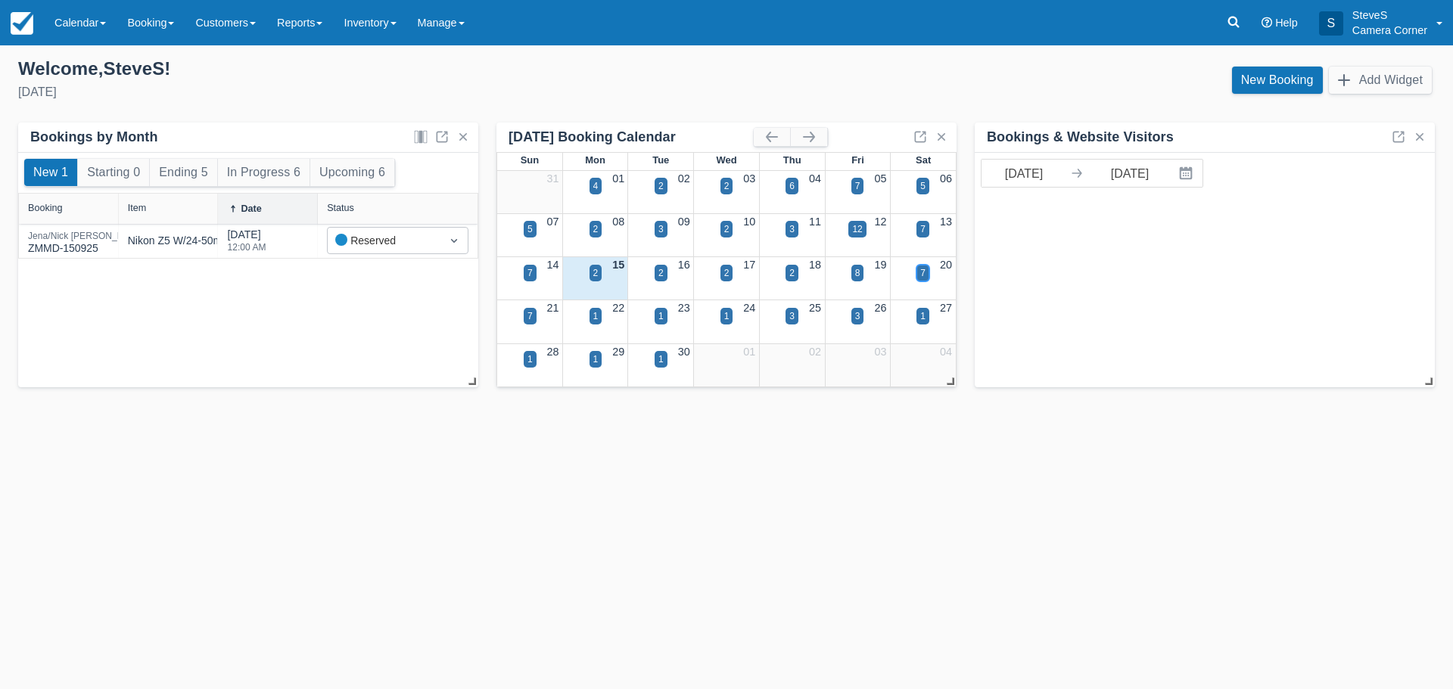
click at [925, 271] on div "7" at bounding box center [922, 273] width 5 height 14
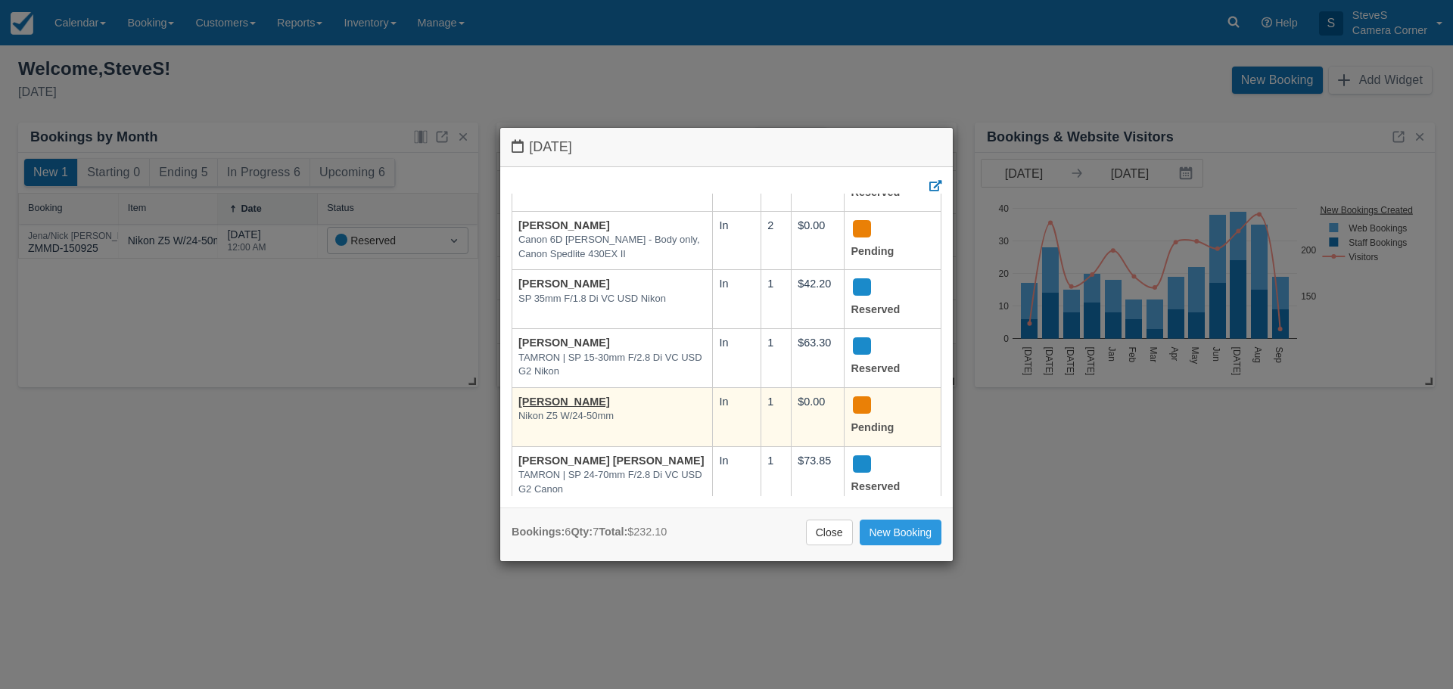
scroll to position [121, 0]
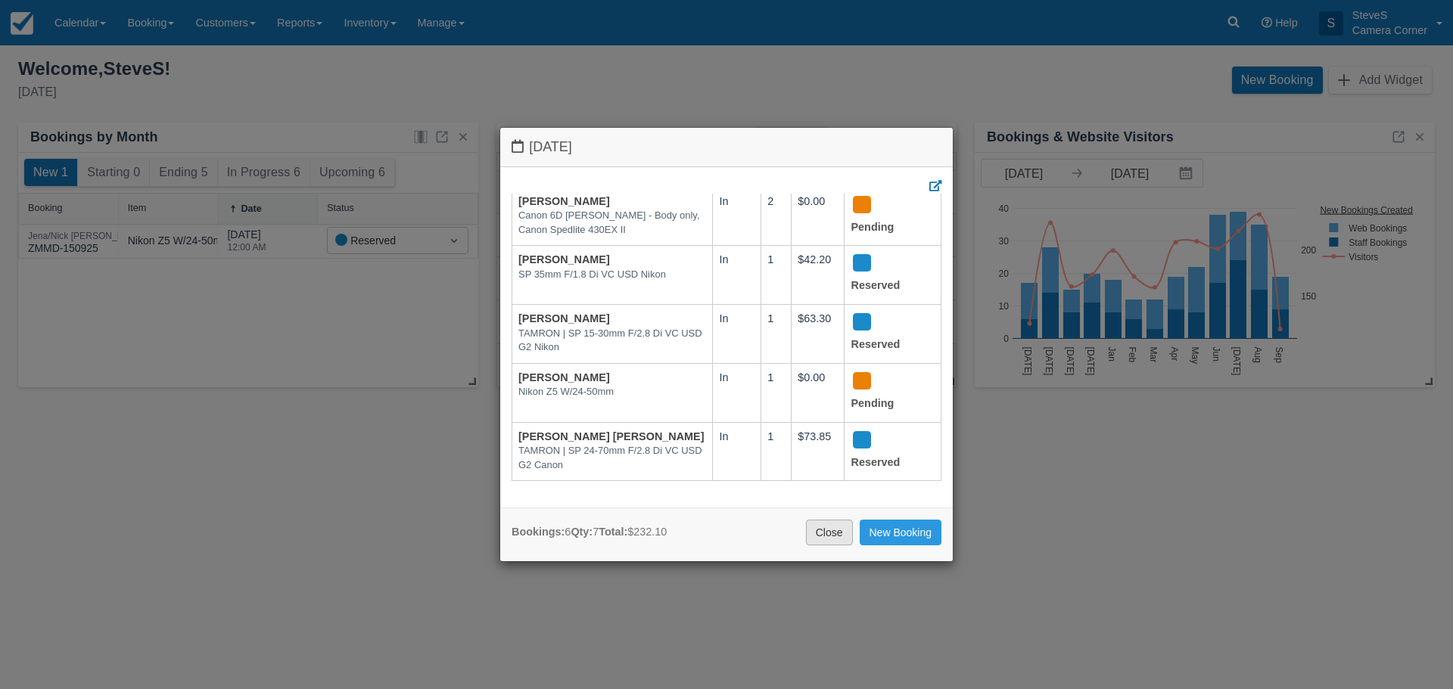
click at [817, 531] on link "Close" at bounding box center [829, 533] width 47 height 26
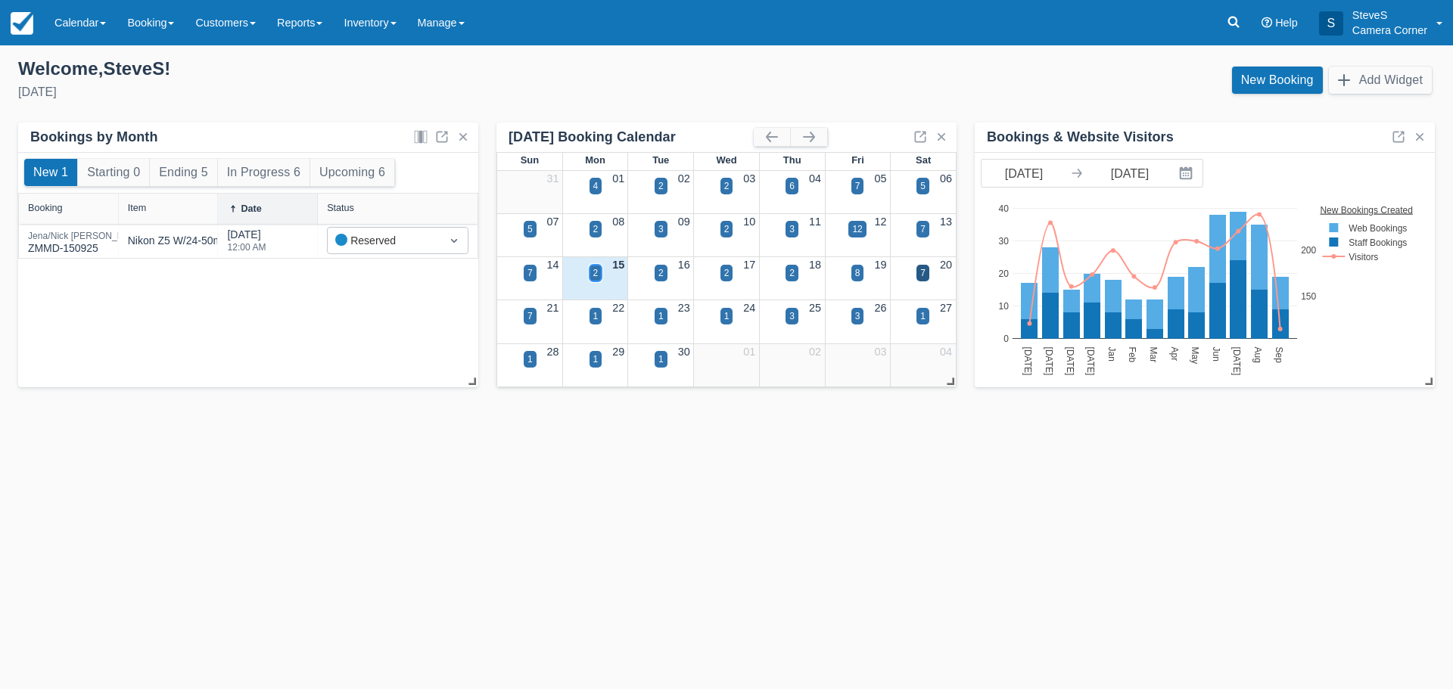
click at [597, 273] on div "2" at bounding box center [595, 273] width 5 height 14
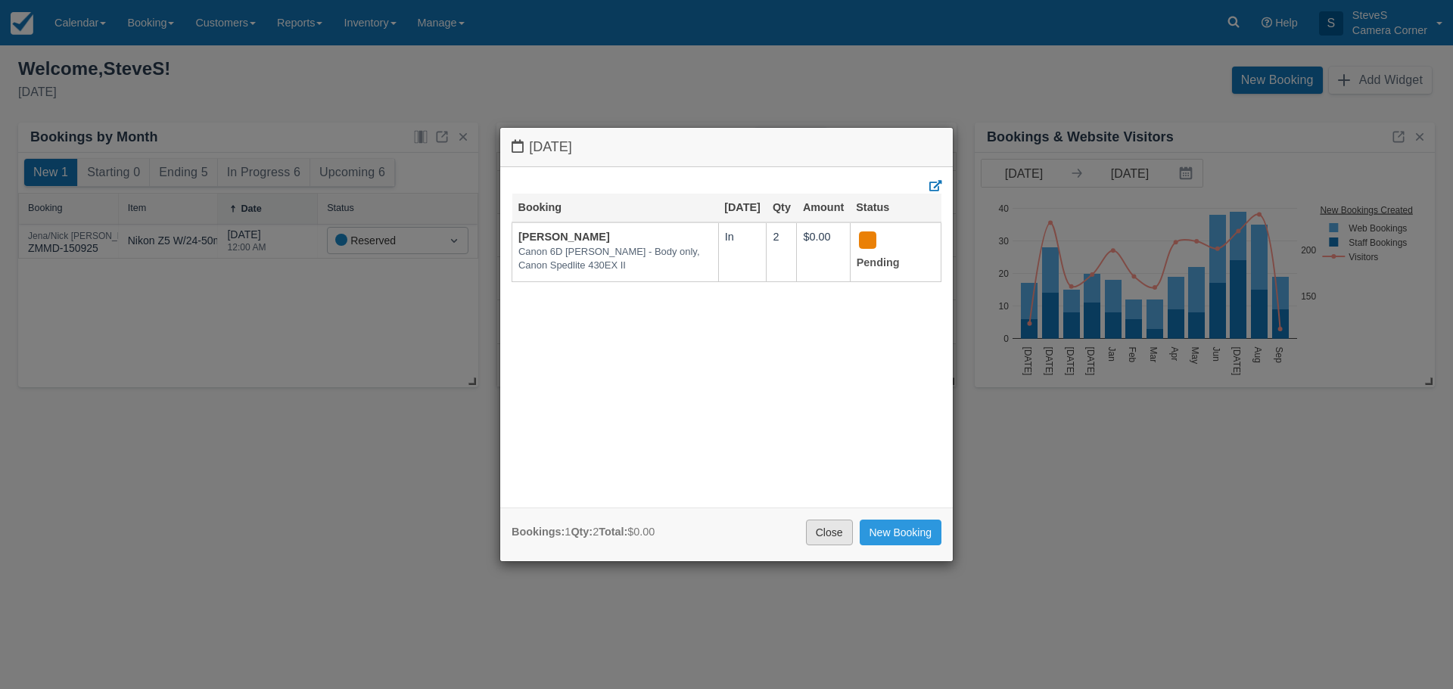
click at [810, 528] on link "Close" at bounding box center [829, 533] width 47 height 26
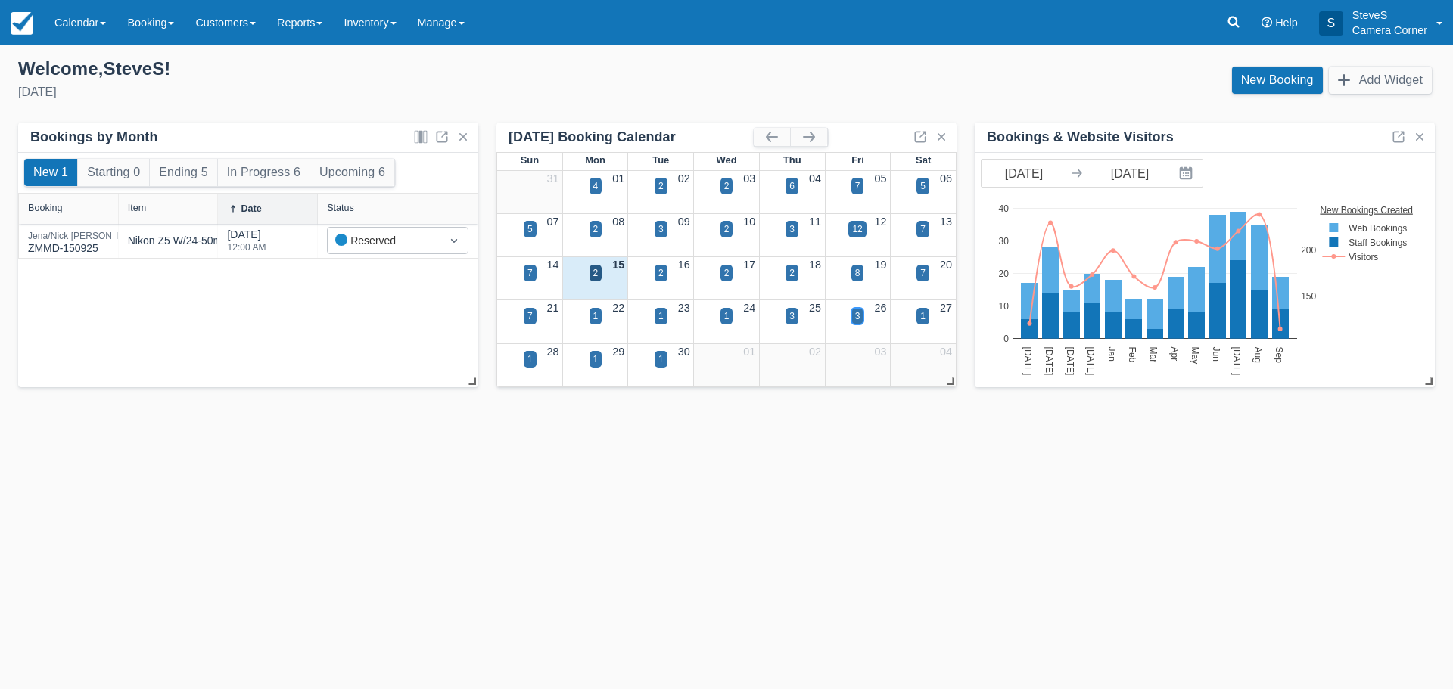
click at [856, 312] on div "3" at bounding box center [857, 316] width 5 height 14
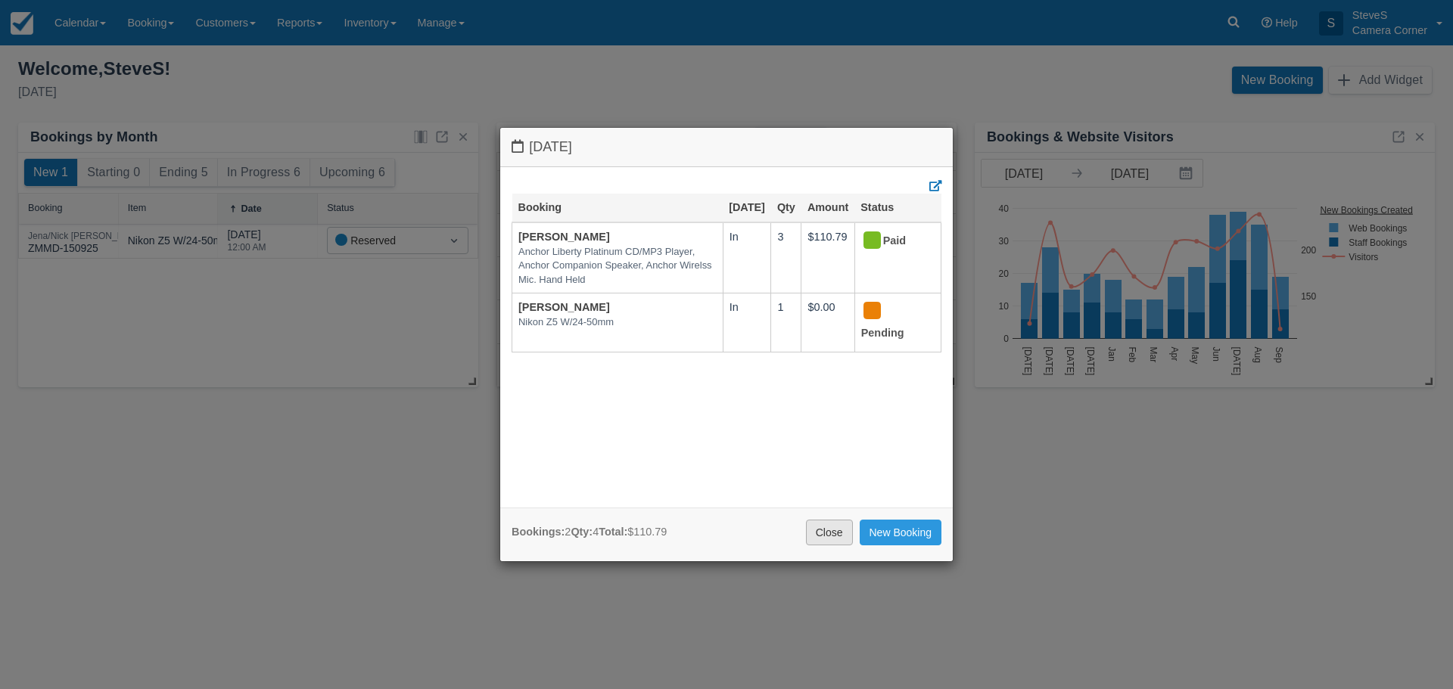
click at [847, 535] on link "Close" at bounding box center [829, 533] width 47 height 26
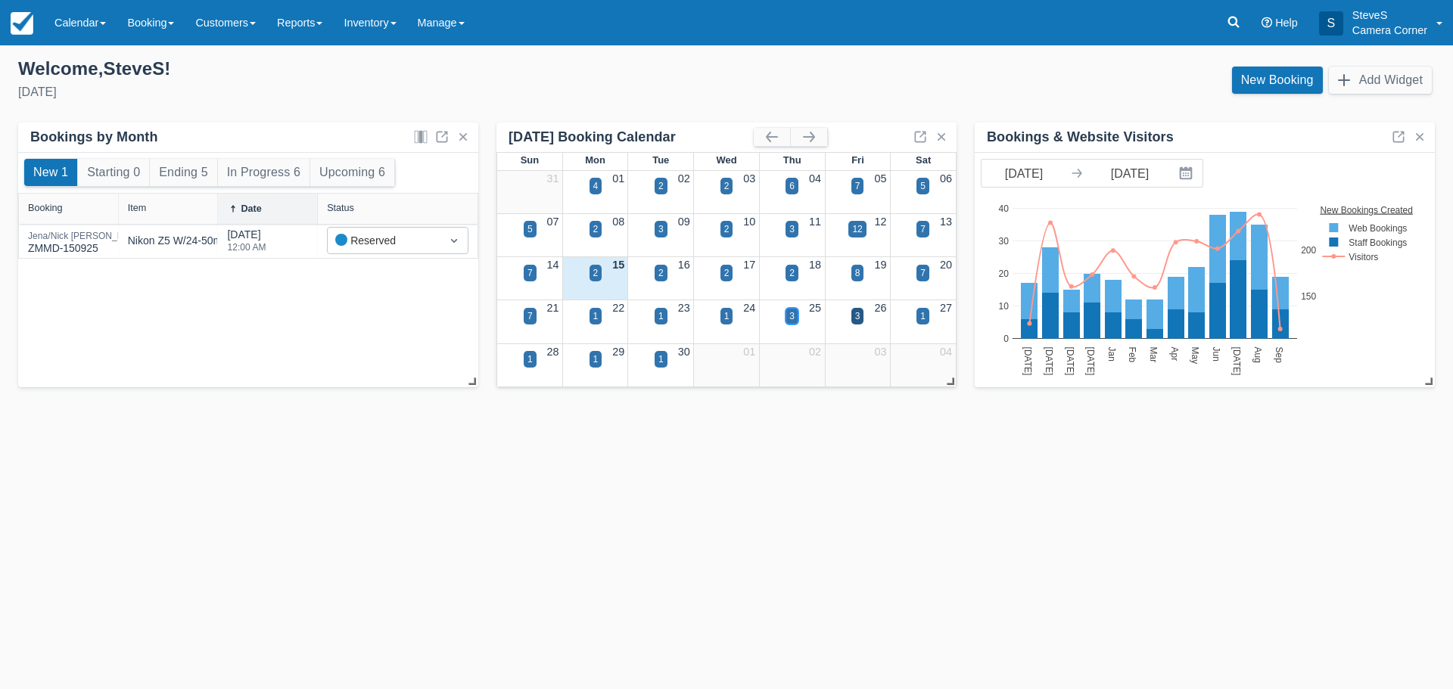
click at [792, 319] on div "3" at bounding box center [791, 316] width 5 height 14
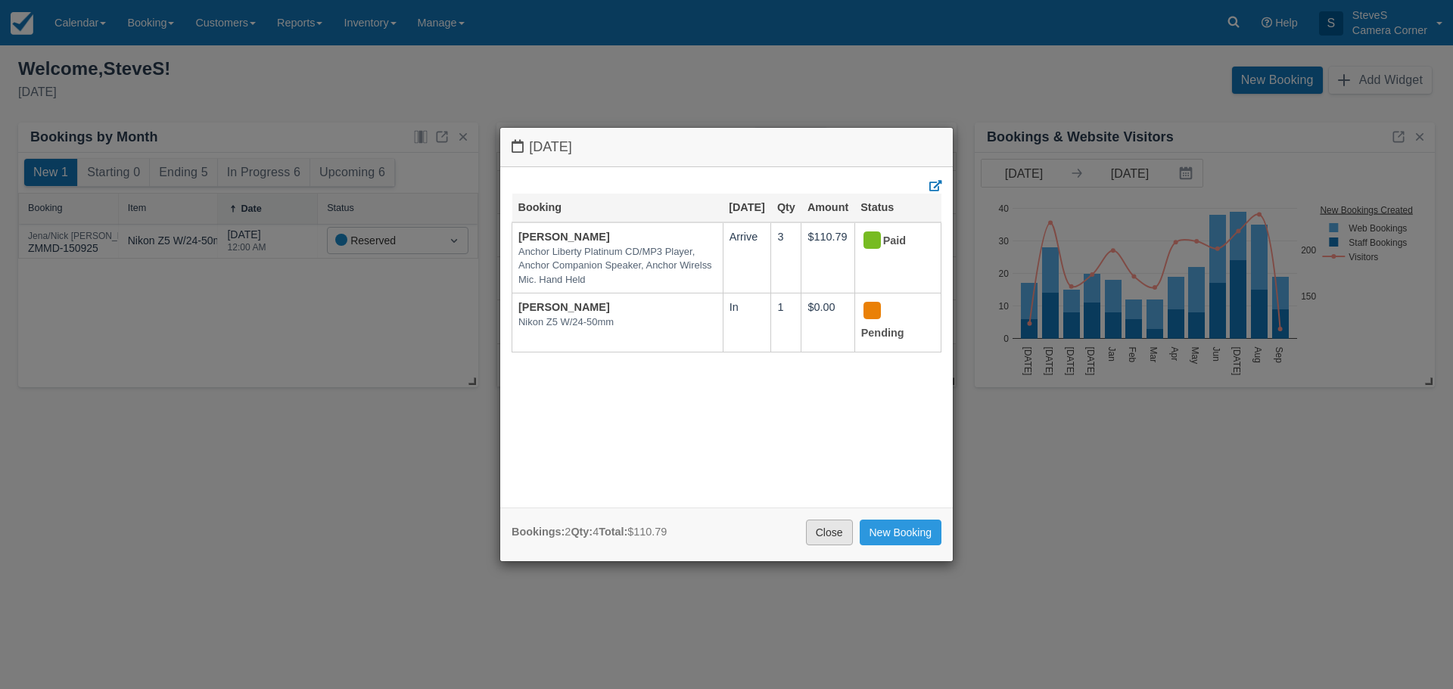
drag, startPoint x: 831, startPoint y: 531, endPoint x: 754, endPoint y: 484, distance: 91.0
click at [830, 531] on link "Close" at bounding box center [829, 533] width 47 height 26
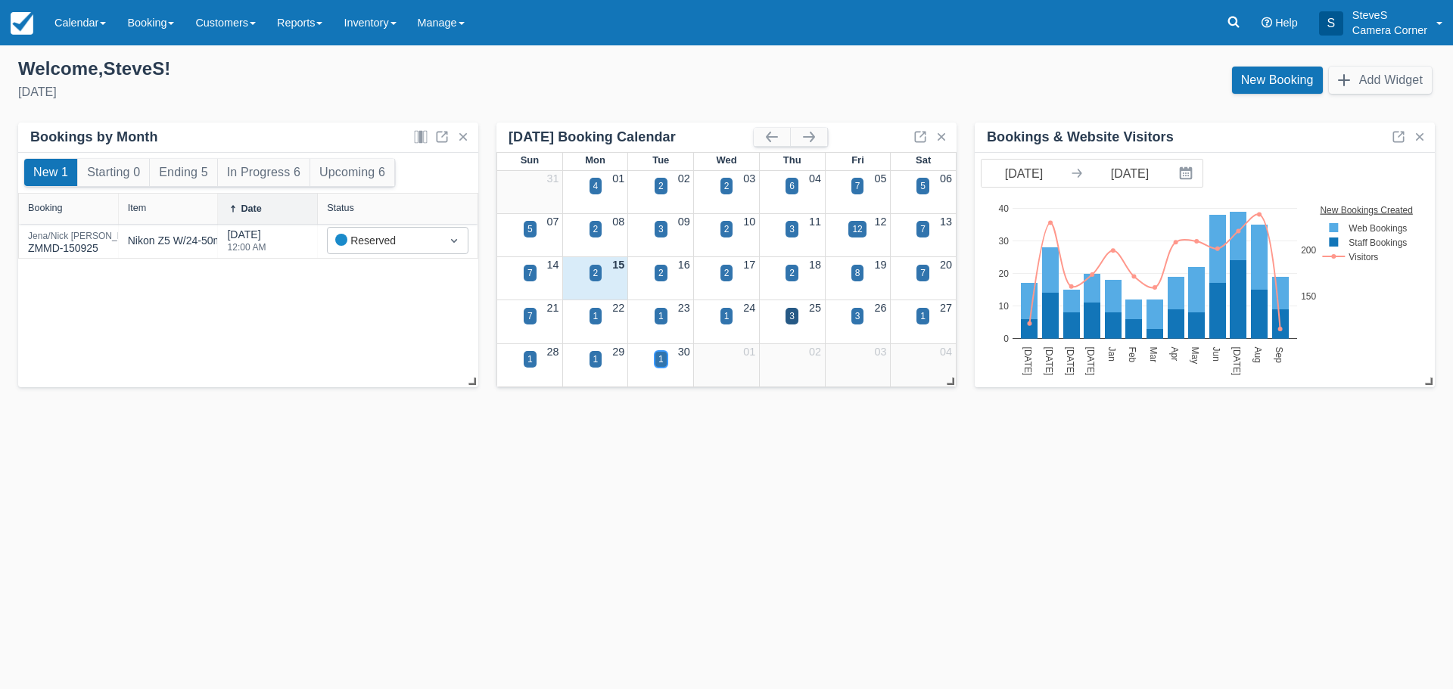
click at [661, 357] on div "1" at bounding box center [660, 360] width 5 height 14
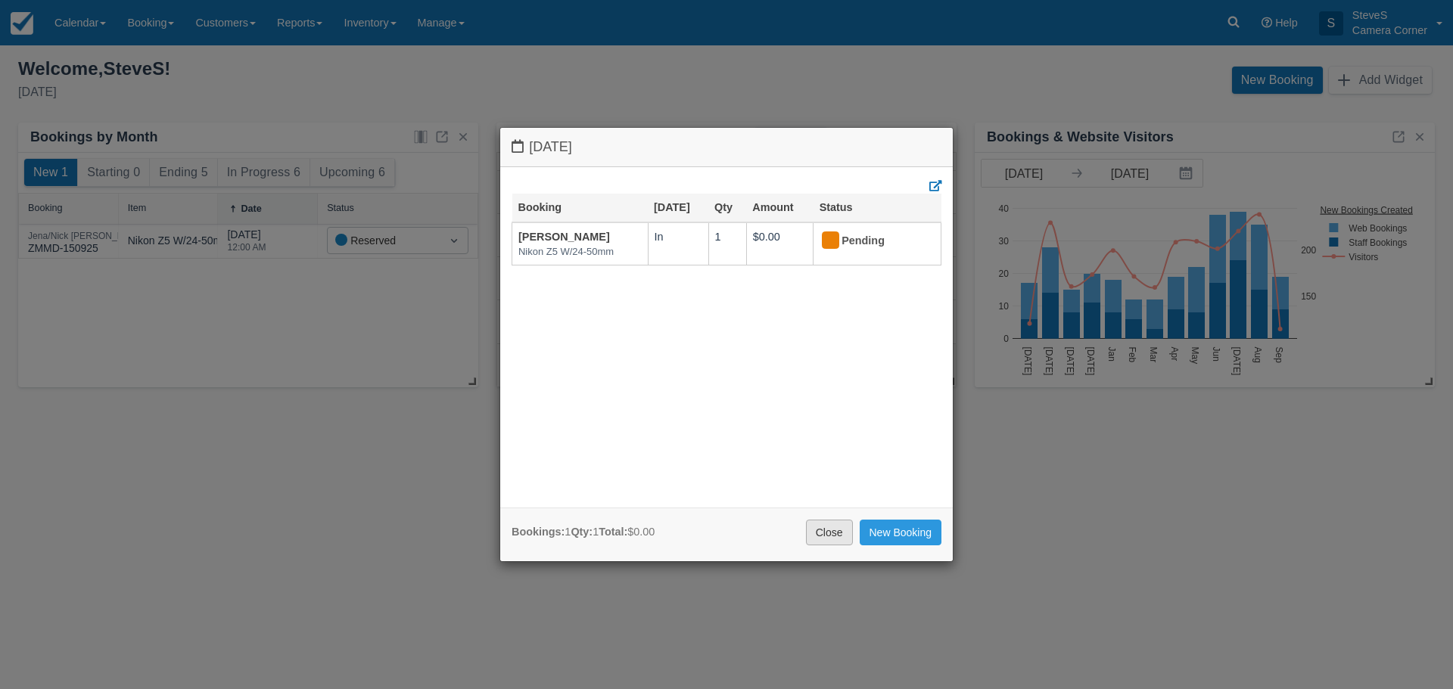
click at [838, 523] on link "Close" at bounding box center [829, 533] width 47 height 26
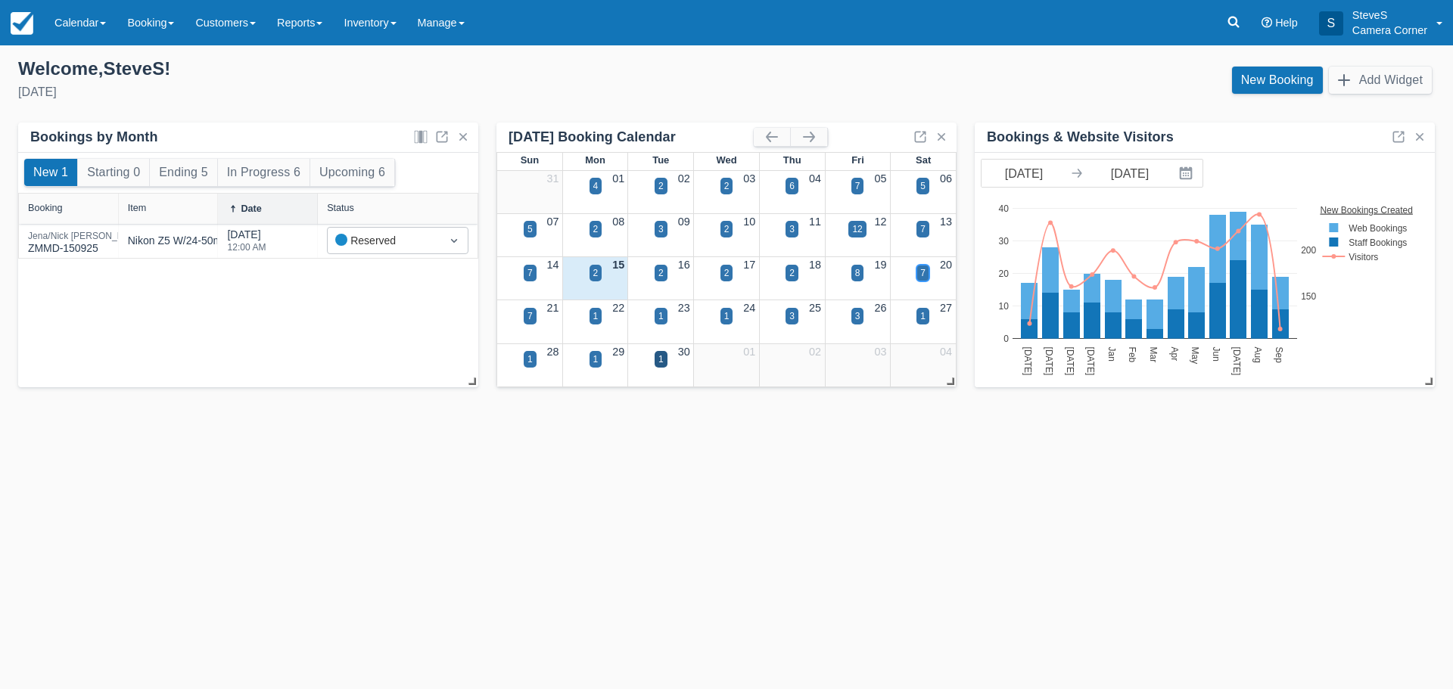
click at [924, 269] on div "7" at bounding box center [922, 273] width 5 height 14
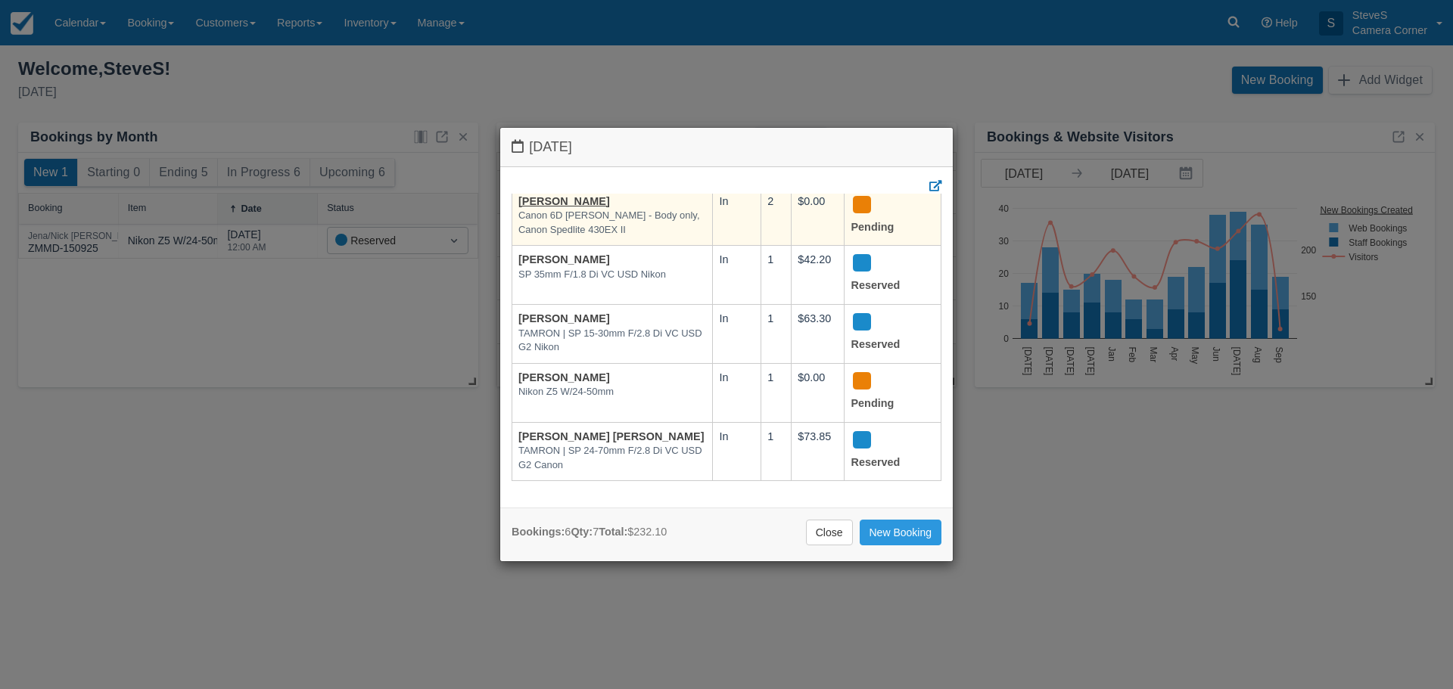
scroll to position [0, 0]
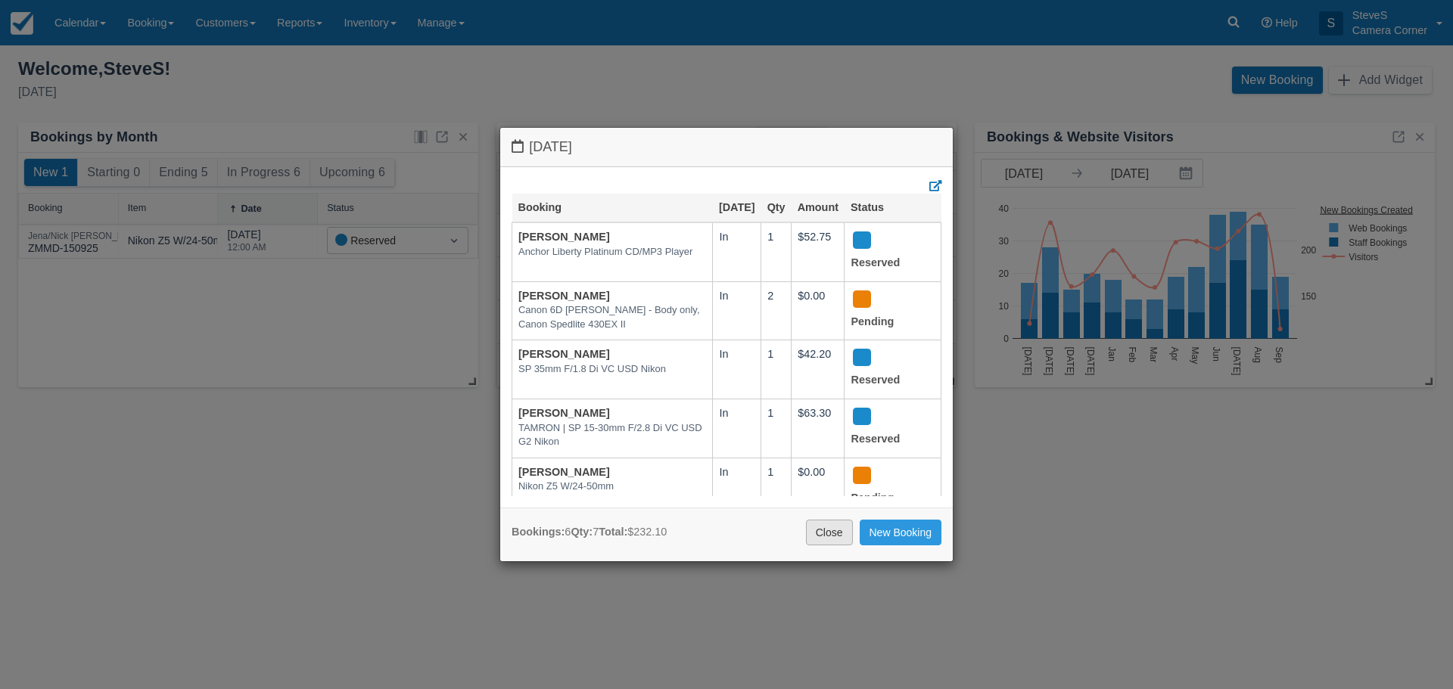
drag, startPoint x: 833, startPoint y: 542, endPoint x: 833, endPoint y: 531, distance: 10.6
click at [833, 535] on link "Close" at bounding box center [829, 533] width 47 height 26
